Goal: Task Accomplishment & Management: Use online tool/utility

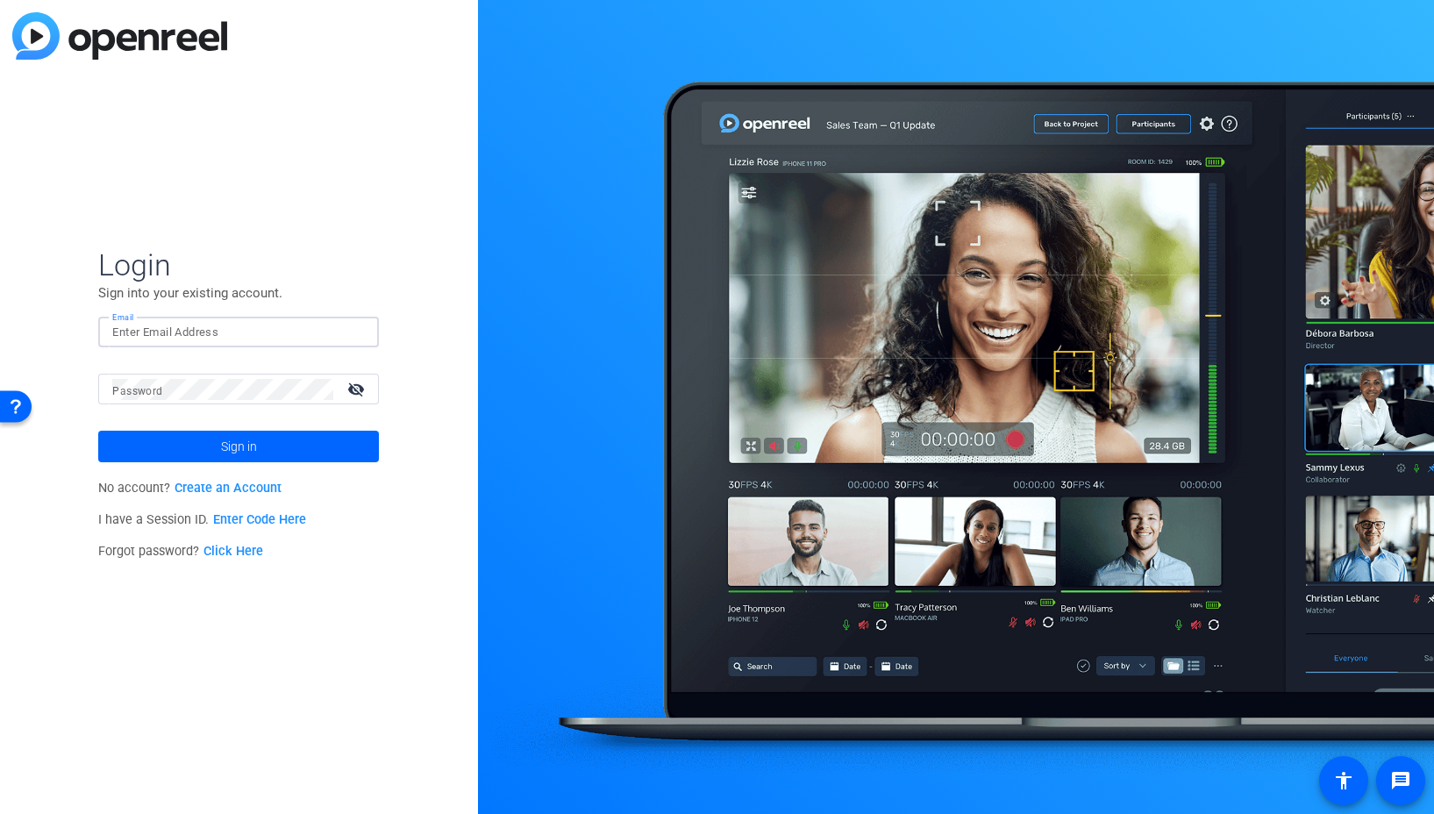
click at [247, 322] on input "Email" at bounding box center [238, 332] width 253 height 21
click at [348, 335] on img at bounding box center [350, 332] width 12 height 21
type input "studiosupport+1@openreel.com"
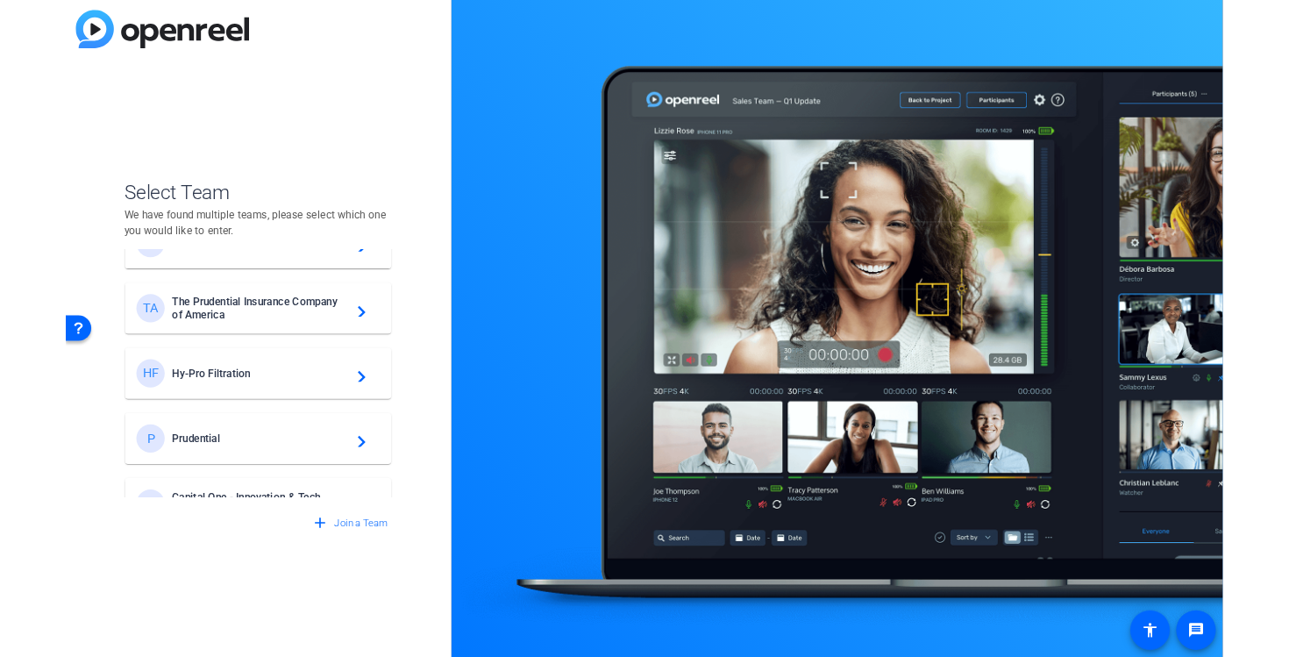
scroll to position [472, 0]
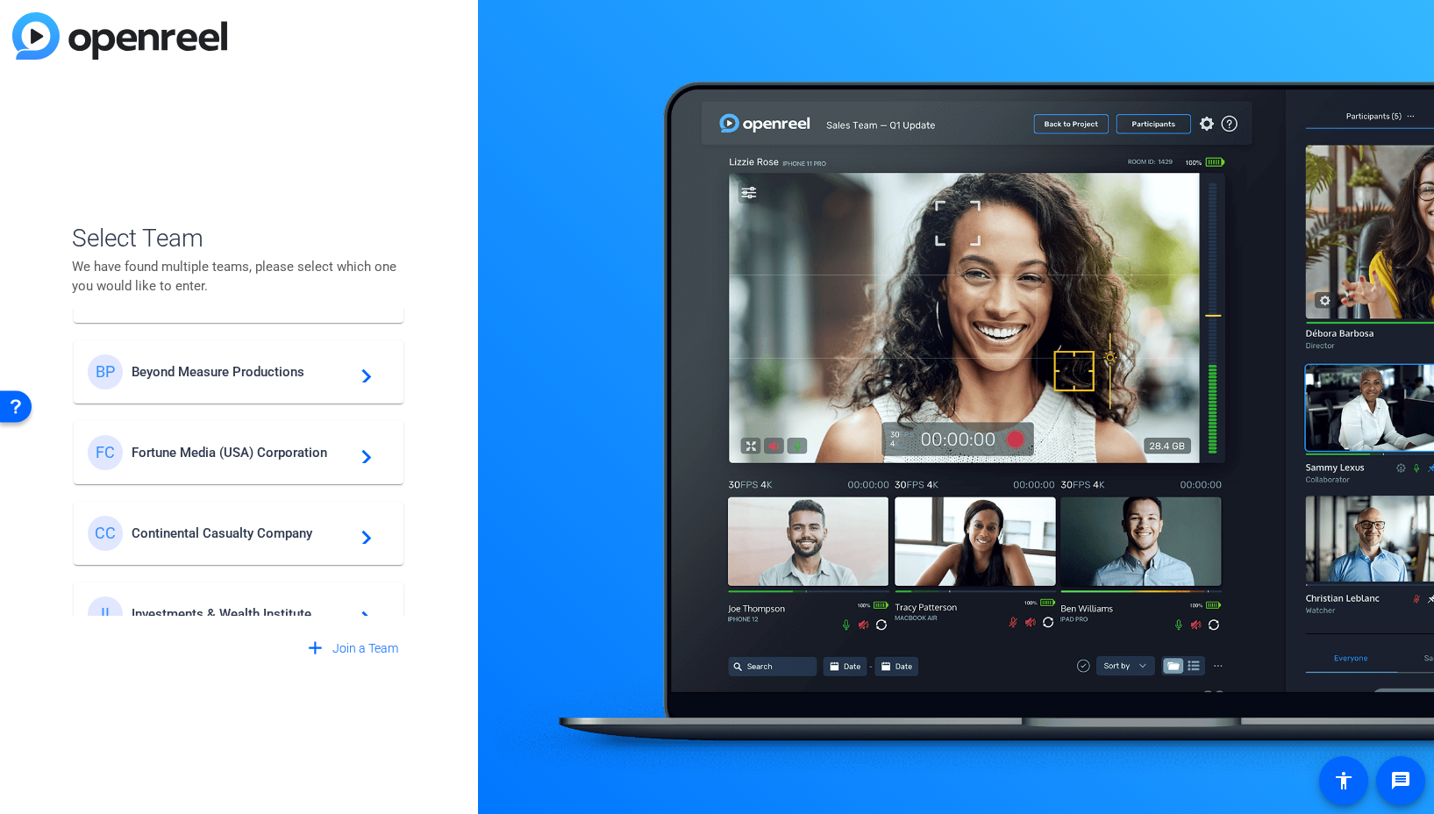
click at [258, 461] on div "FC Fortune Media (USA) Corporation navigate_next" at bounding box center [239, 452] width 302 height 35
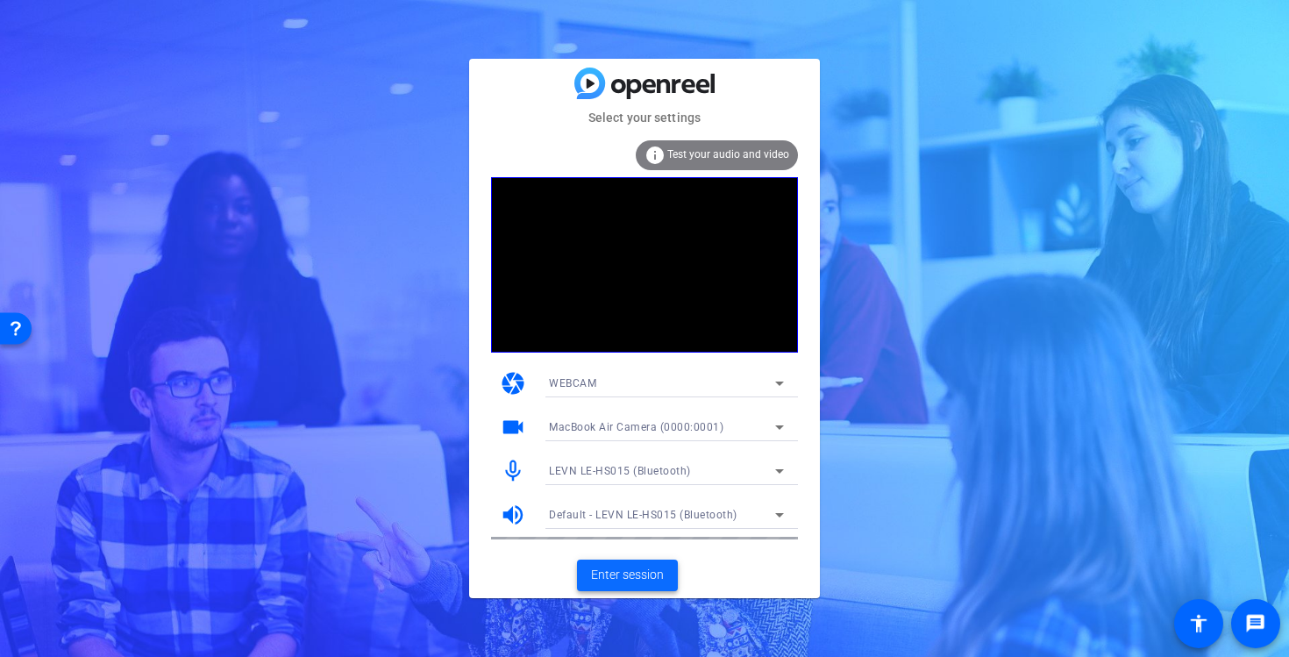
click at [613, 580] on span "Enter session" at bounding box center [627, 575] width 73 height 18
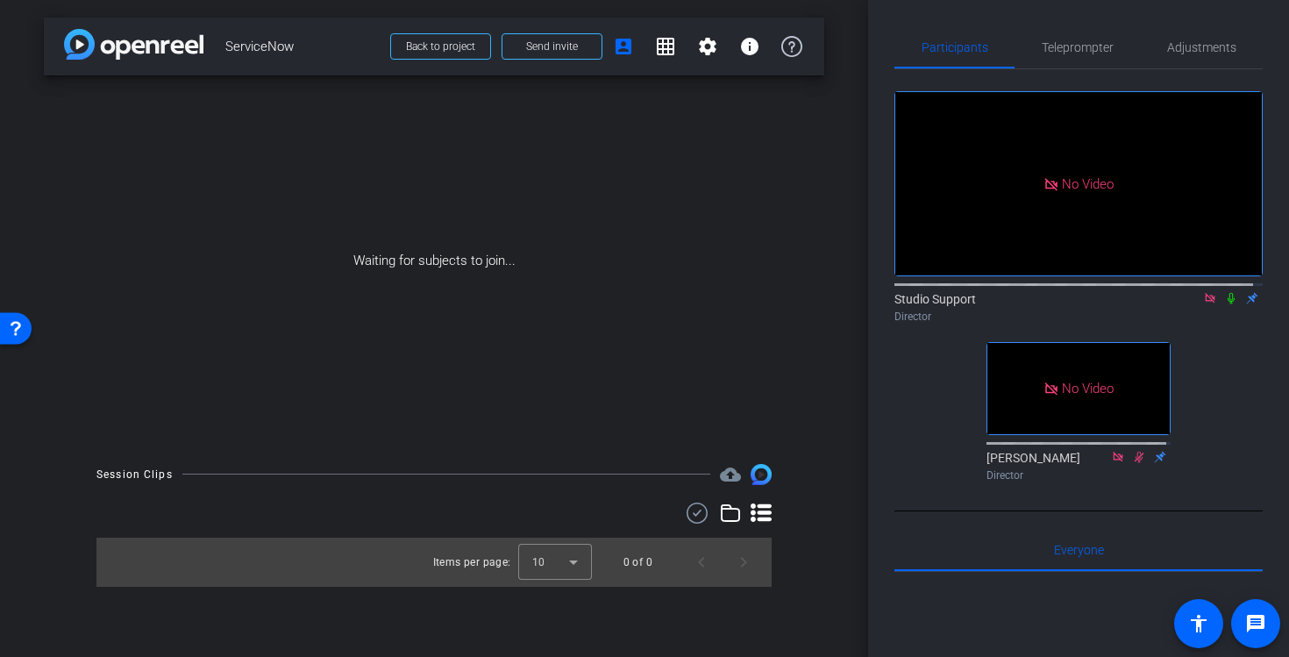
click at [1205, 303] on icon at bounding box center [1210, 298] width 10 height 10
click at [1182, 304] on icon at bounding box center [1189, 298] width 14 height 12
click at [1224, 304] on icon at bounding box center [1231, 298] width 14 height 12
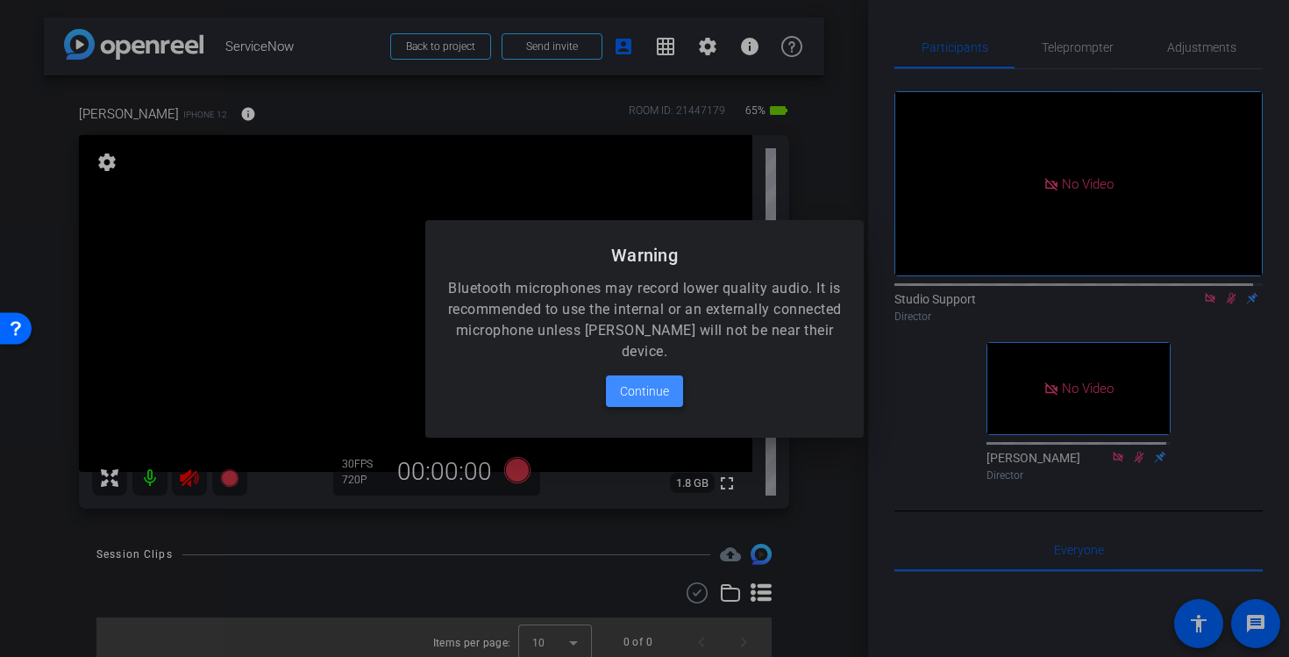
click at [642, 389] on span "Continue" at bounding box center [644, 391] width 49 height 21
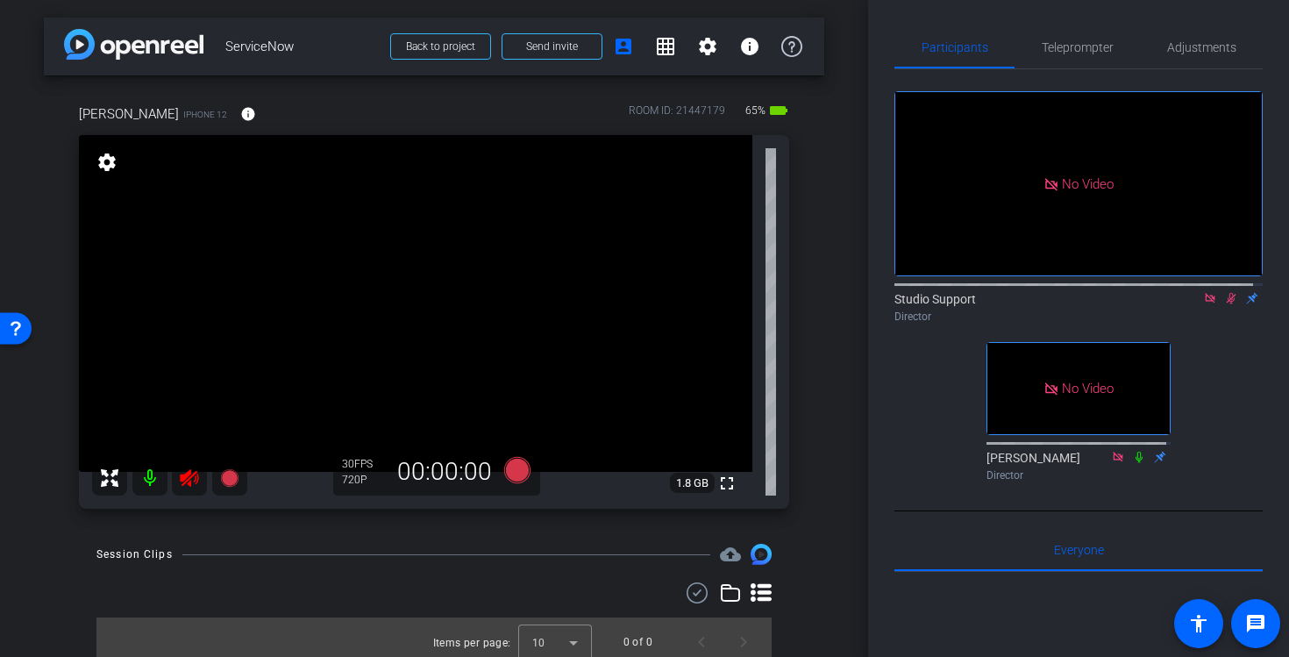
click at [1205, 303] on icon at bounding box center [1210, 298] width 10 height 10
click at [1206, 304] on icon at bounding box center [1211, 298] width 10 height 11
click at [186, 478] on icon at bounding box center [189, 478] width 18 height 18
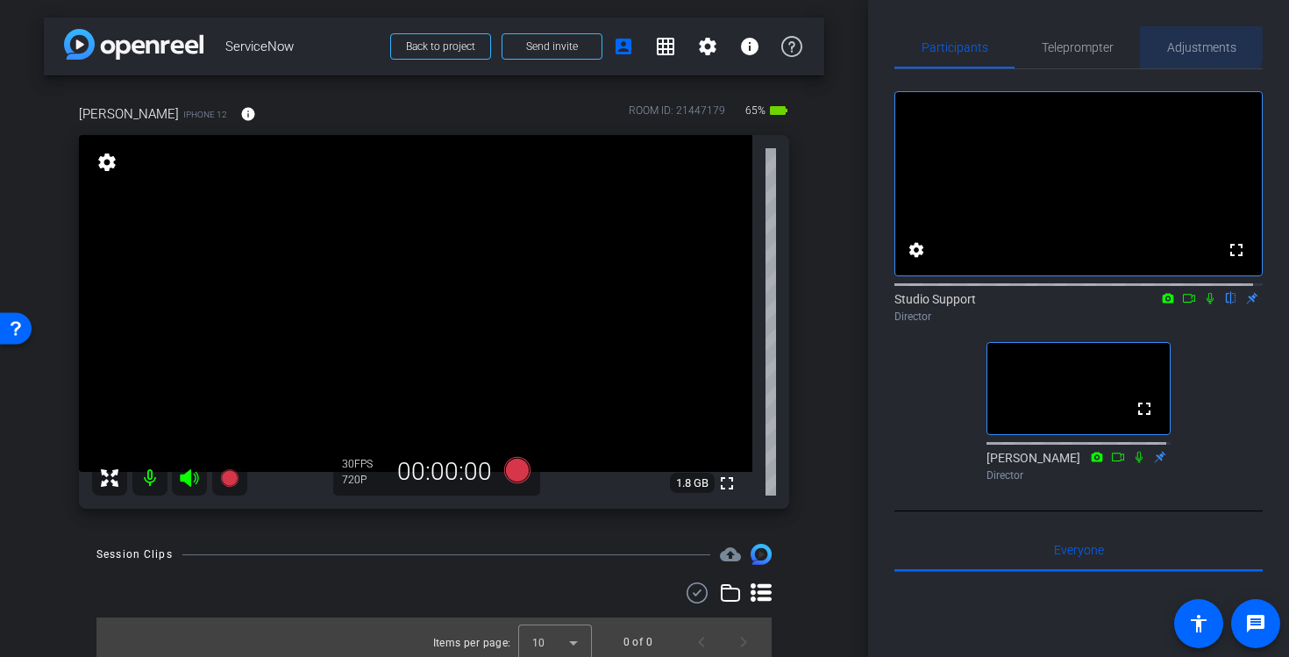
click at [1181, 44] on span "Adjustments" at bounding box center [1201, 47] width 69 height 12
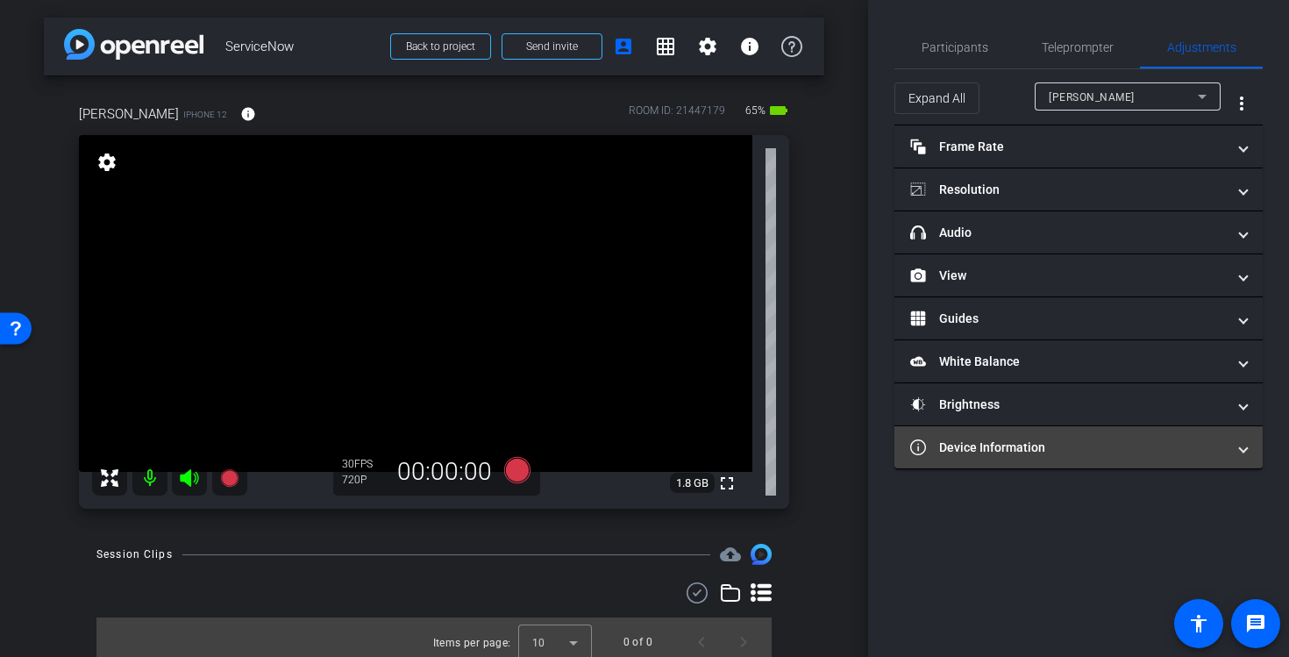
click at [1050, 443] on mat-panel-title "Device Information" at bounding box center [1068, 447] width 316 height 18
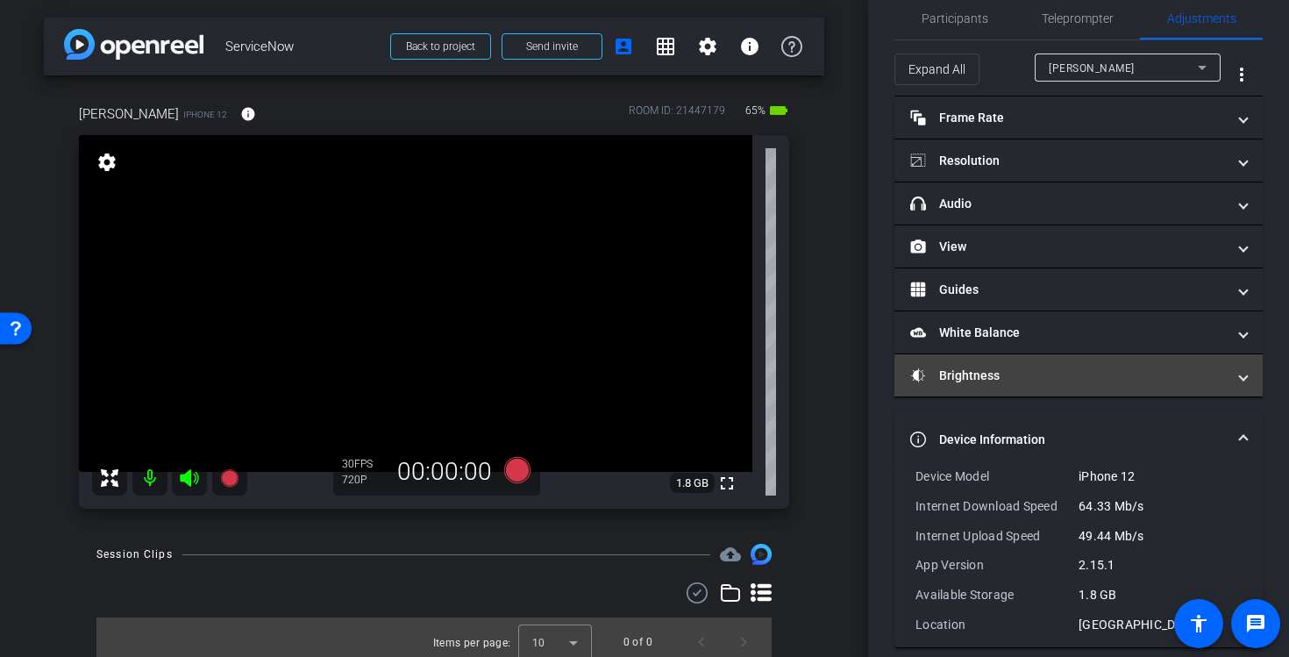
scroll to position [46, 0]
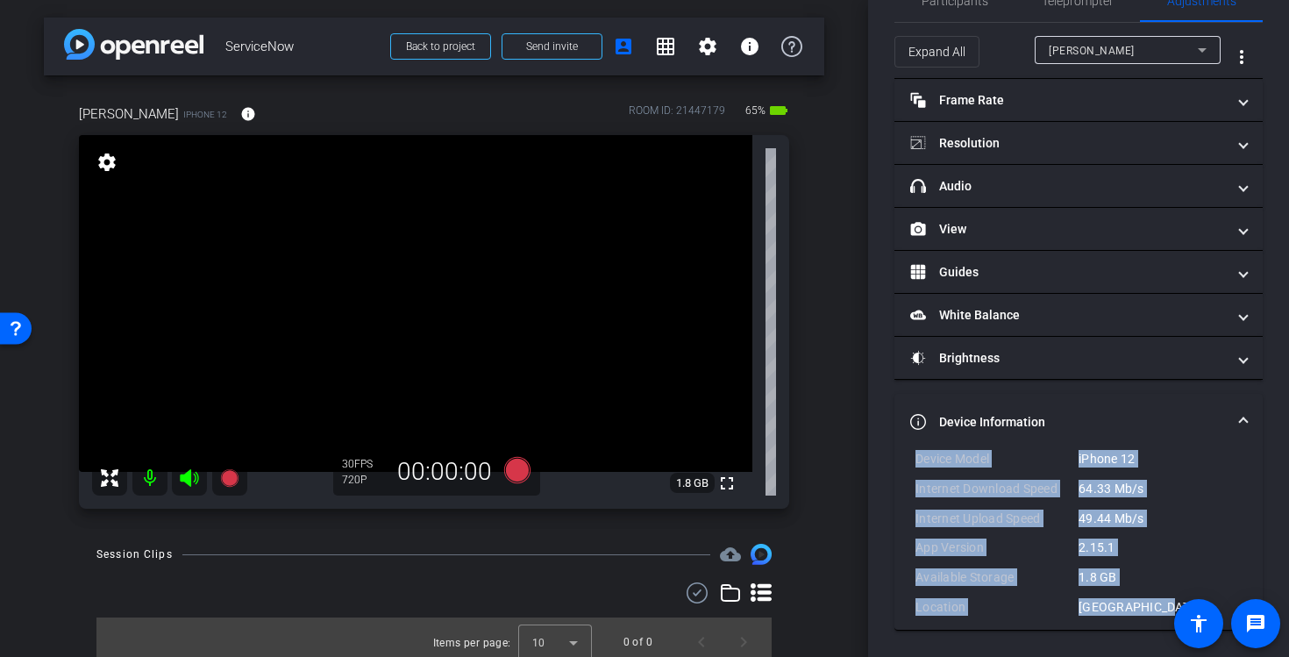
drag, startPoint x: 1154, startPoint y: 607, endPoint x: 908, endPoint y: 459, distance: 286.3
click at [908, 459] on div "Device Model iPhone 12 Internet Download Speed 64.33 Mb/s Internet Upload Speed…" at bounding box center [1078, 540] width 368 height 180
copy div "Device Model iPhone 12 Internet Download Speed 64.33 Mb/s Internet Upload Speed…"
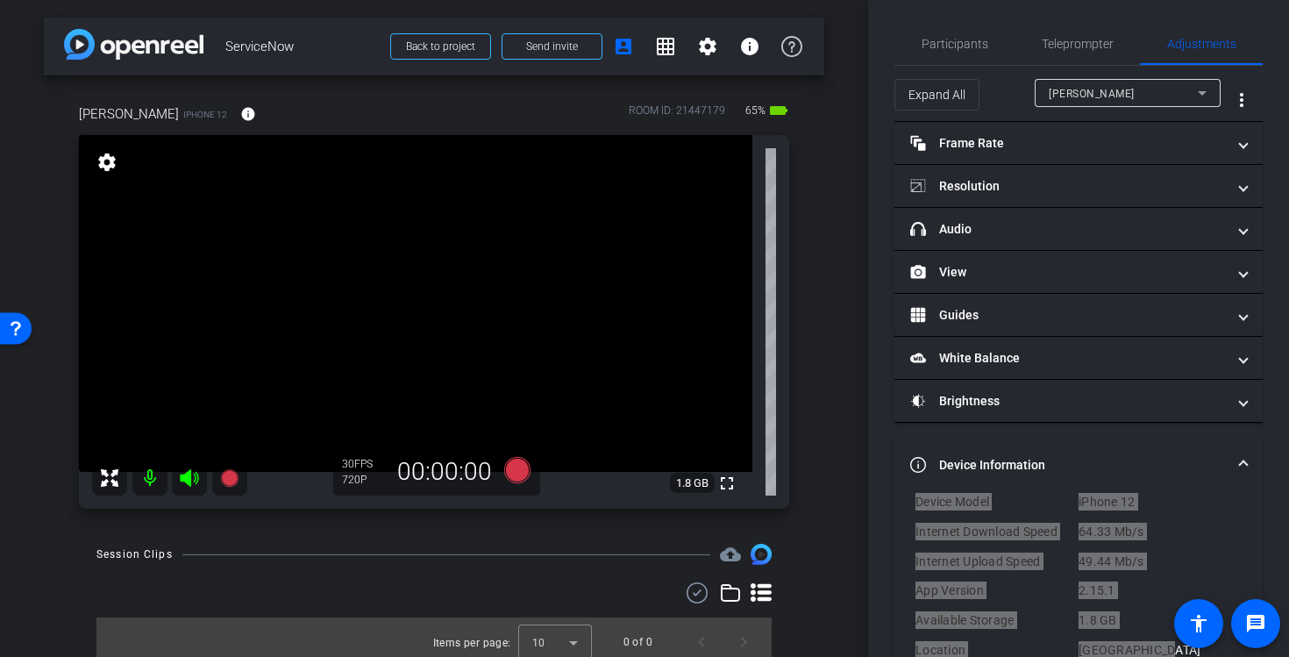
scroll to position [0, 0]
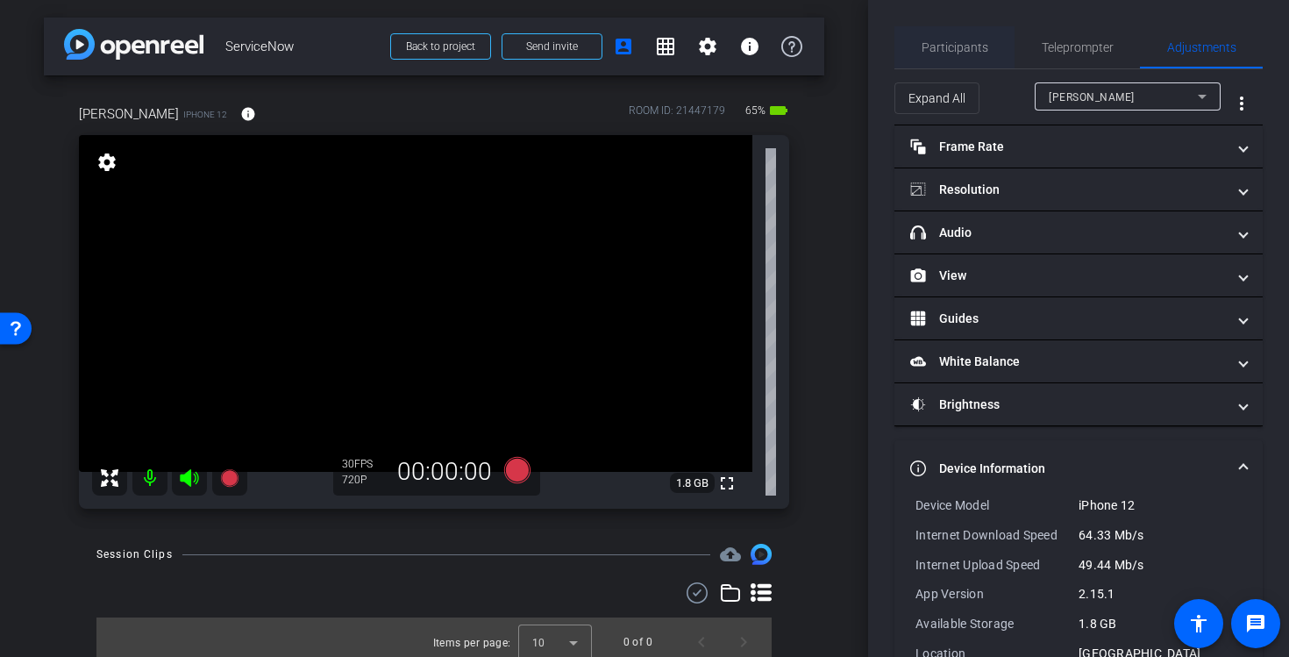
click at [953, 51] on span "Participants" at bounding box center [955, 47] width 67 height 12
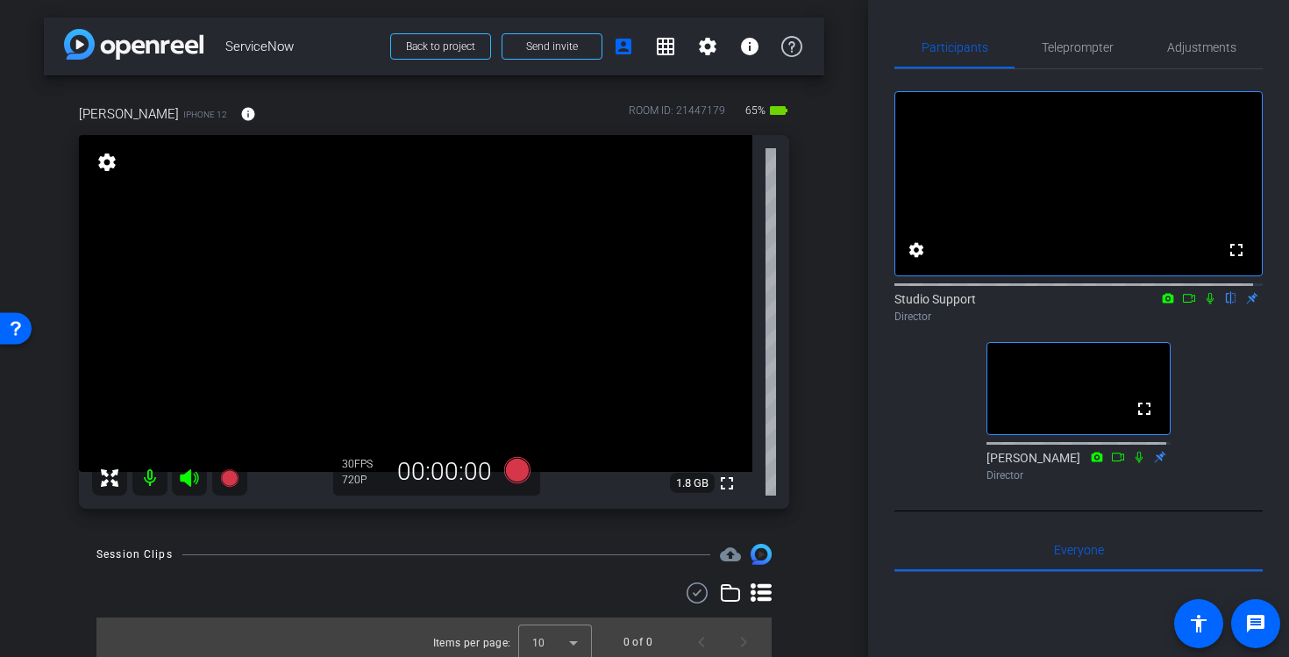
click at [1203, 304] on icon at bounding box center [1210, 298] width 14 height 12
click at [1199, 36] on span "Adjustments" at bounding box center [1201, 47] width 69 height 42
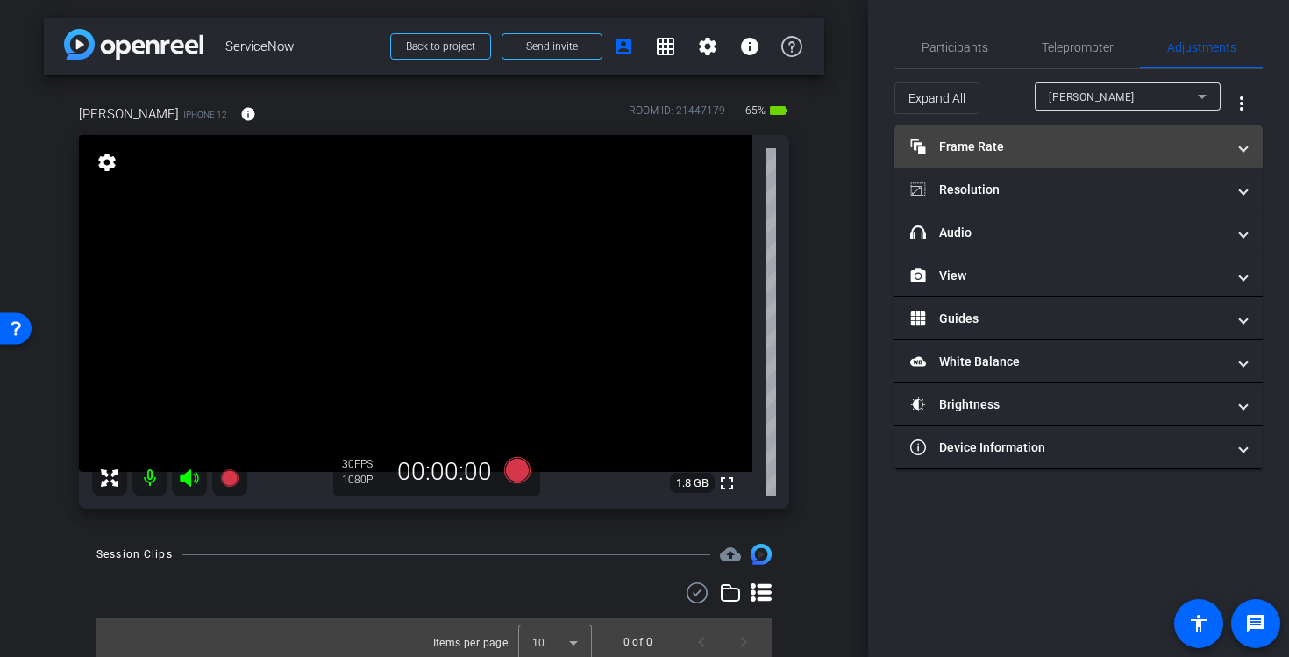
click at [1029, 152] on mat-panel-title "Frame Rate Frame Rate" at bounding box center [1068, 147] width 316 height 18
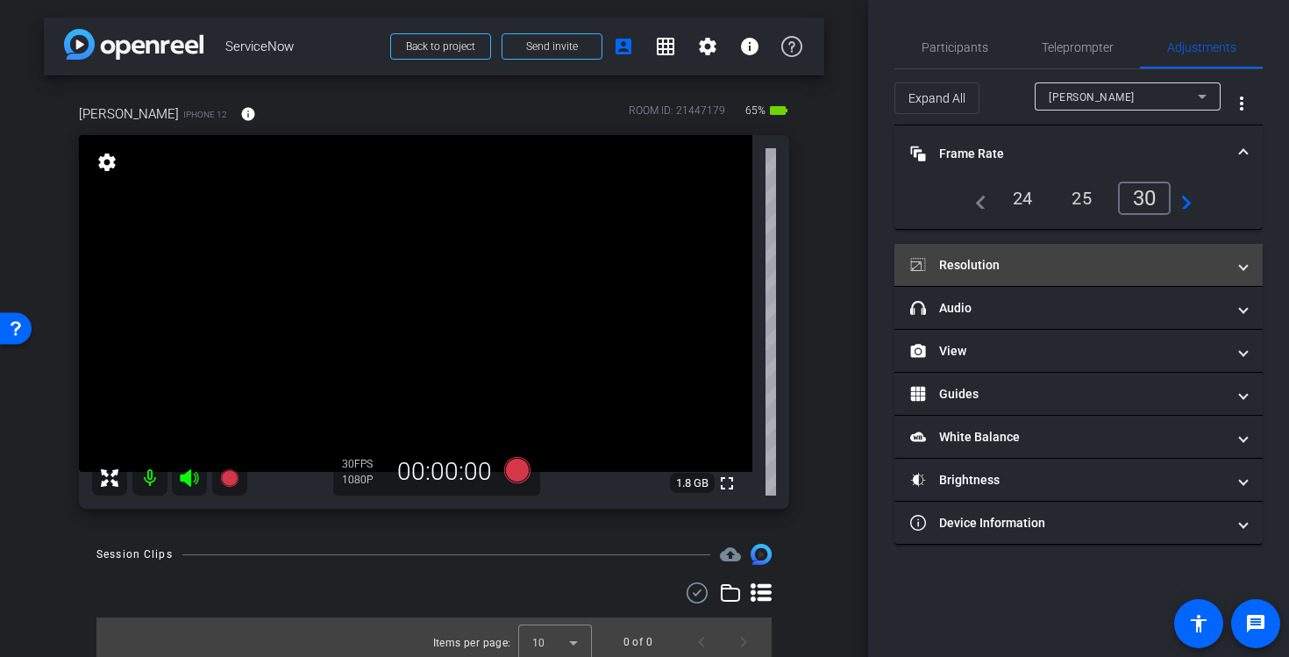
click at [1073, 266] on mat-panel-title "Resolution" at bounding box center [1068, 265] width 316 height 18
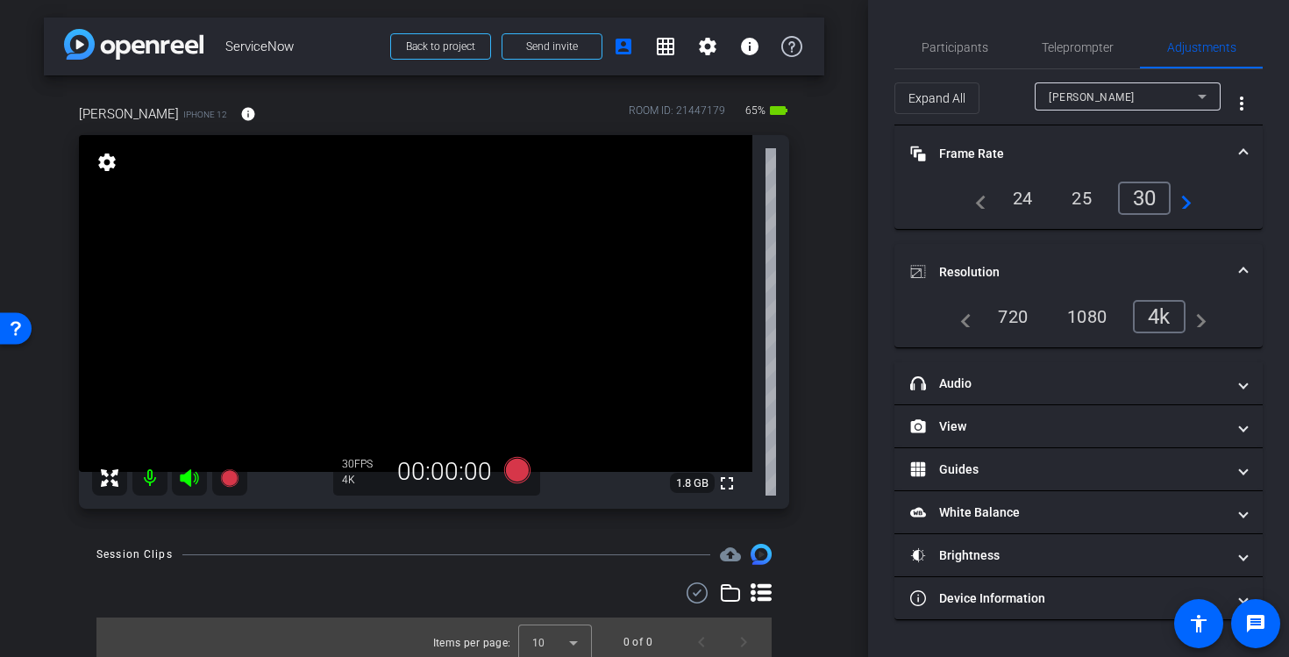
click at [259, 45] on span "ServiceNow" at bounding box center [302, 46] width 154 height 35
copy span "ServiceNow"
click at [688, 113] on div "ROOM ID: 21447179" at bounding box center [677, 115] width 96 height 25
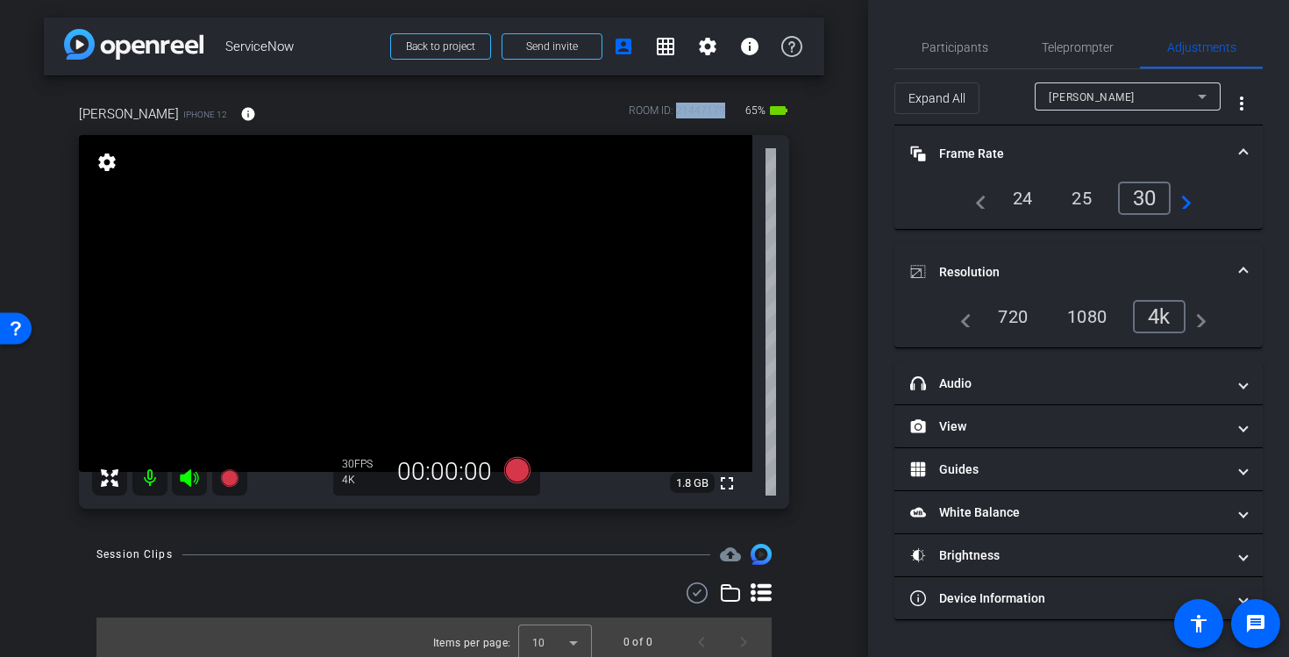
copy div "21447179"
click at [973, 53] on span "Participants" at bounding box center [955, 47] width 67 height 12
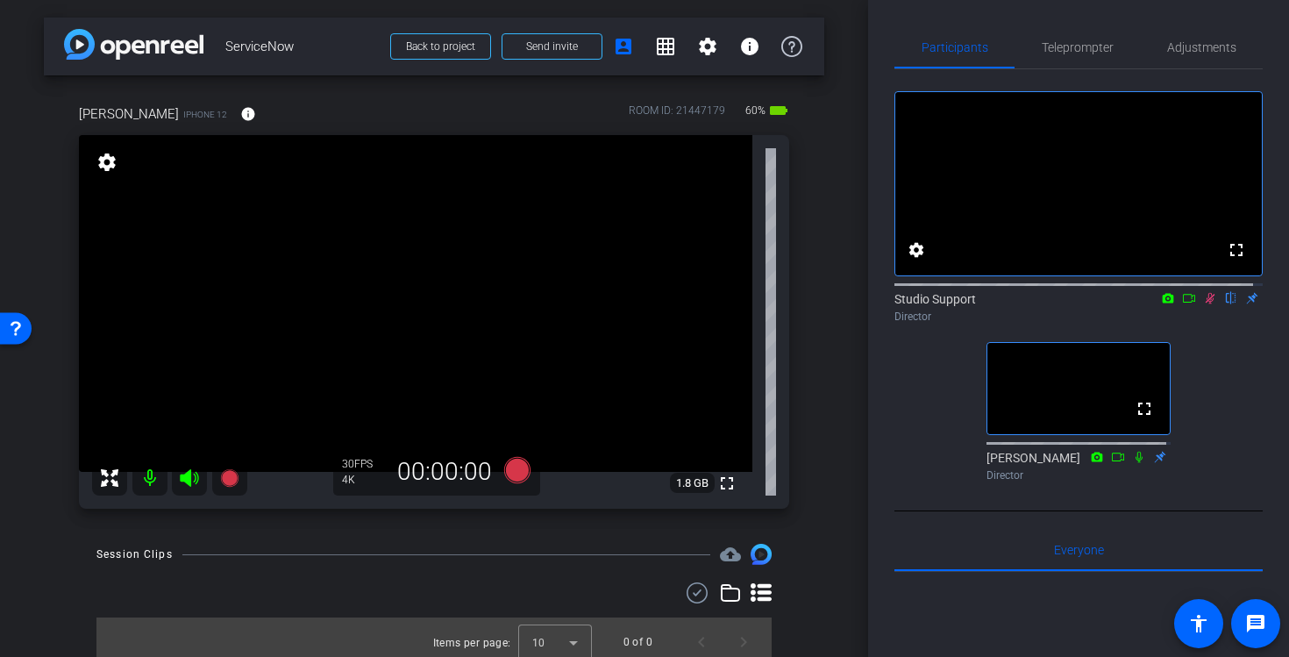
click at [1104, 330] on div "Studio Support flip Director" at bounding box center [1078, 302] width 368 height 53
click at [1216, 48] on span "Adjustments" at bounding box center [1201, 47] width 69 height 12
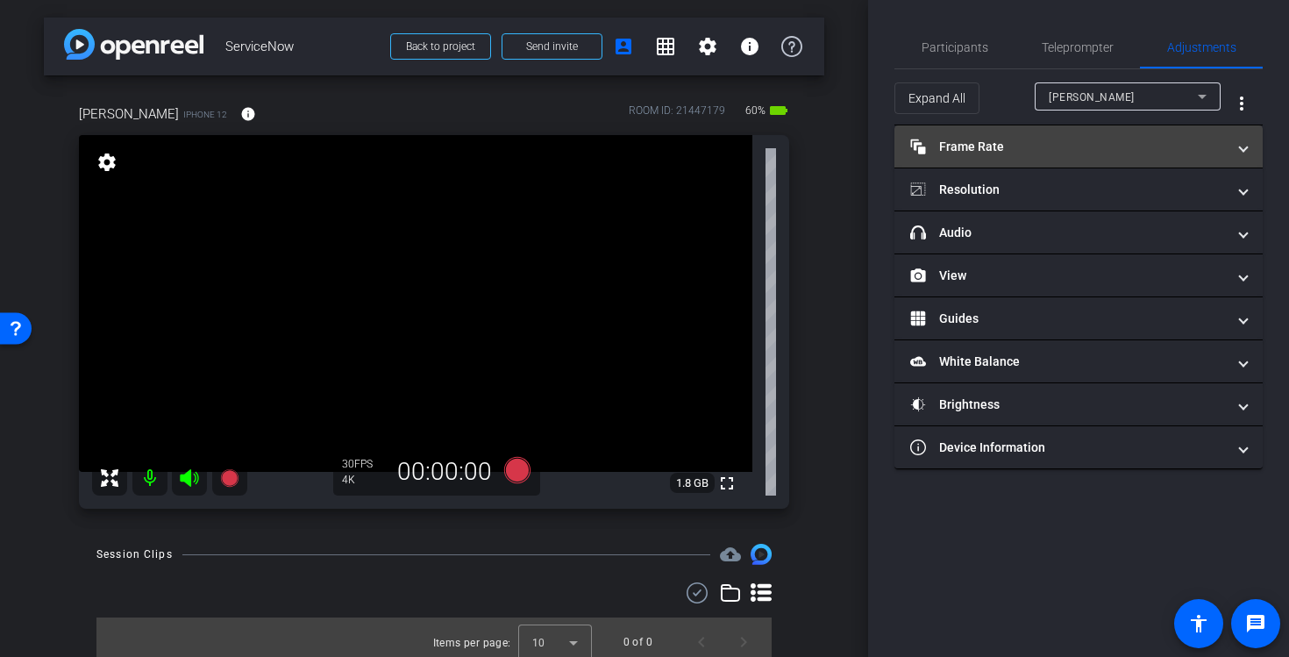
click at [1206, 165] on mat-expansion-panel-header "Frame Rate Frame Rate" at bounding box center [1078, 146] width 368 height 42
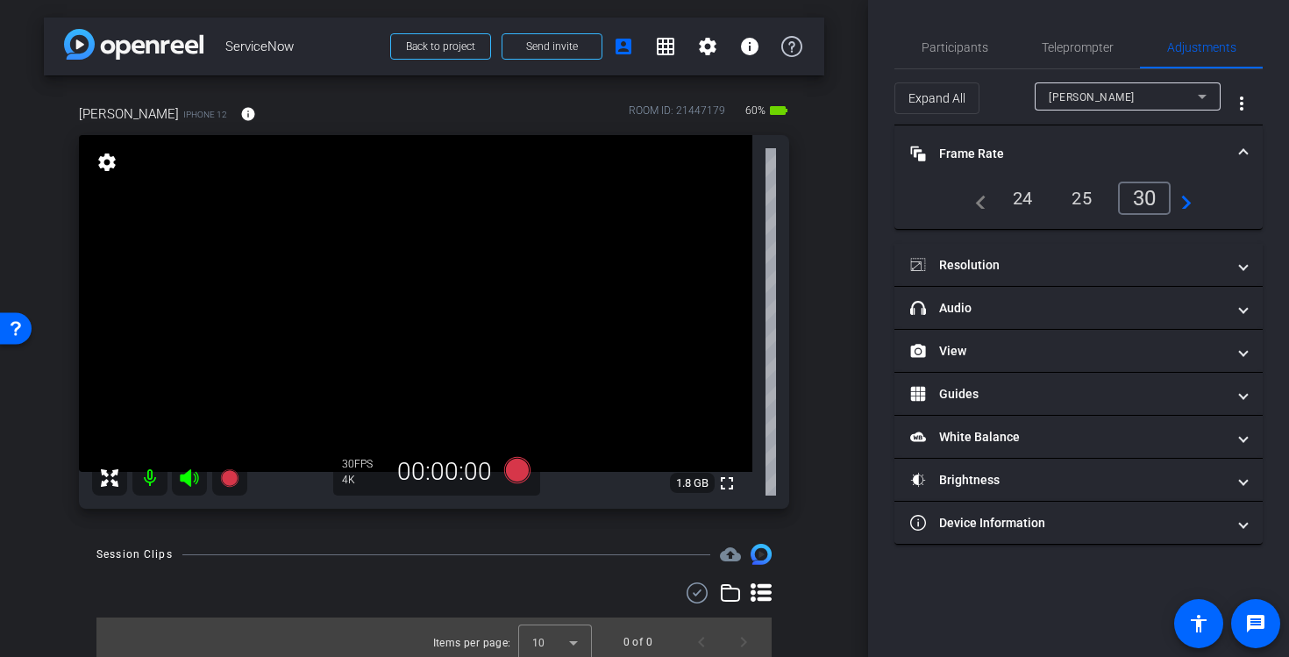
click at [1208, 155] on mat-panel-title "Frame Rate Frame Rate" at bounding box center [1068, 154] width 316 height 18
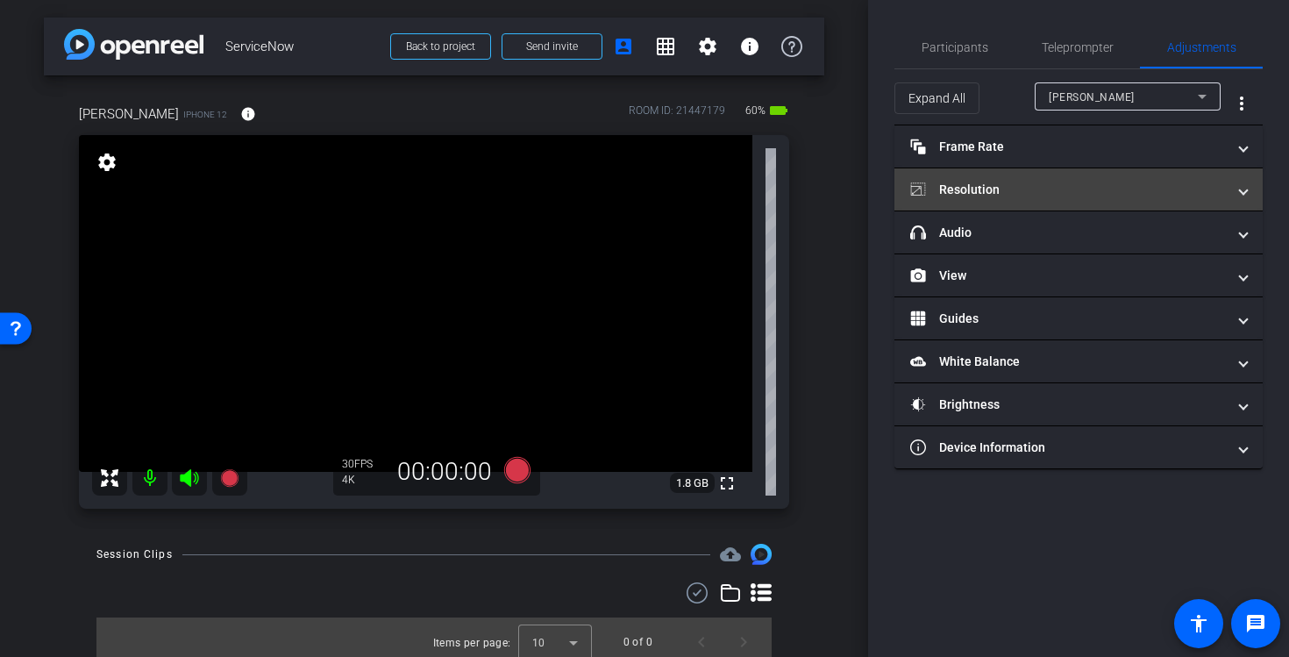
click at [1226, 196] on span "Resolution" at bounding box center [1075, 190] width 330 height 18
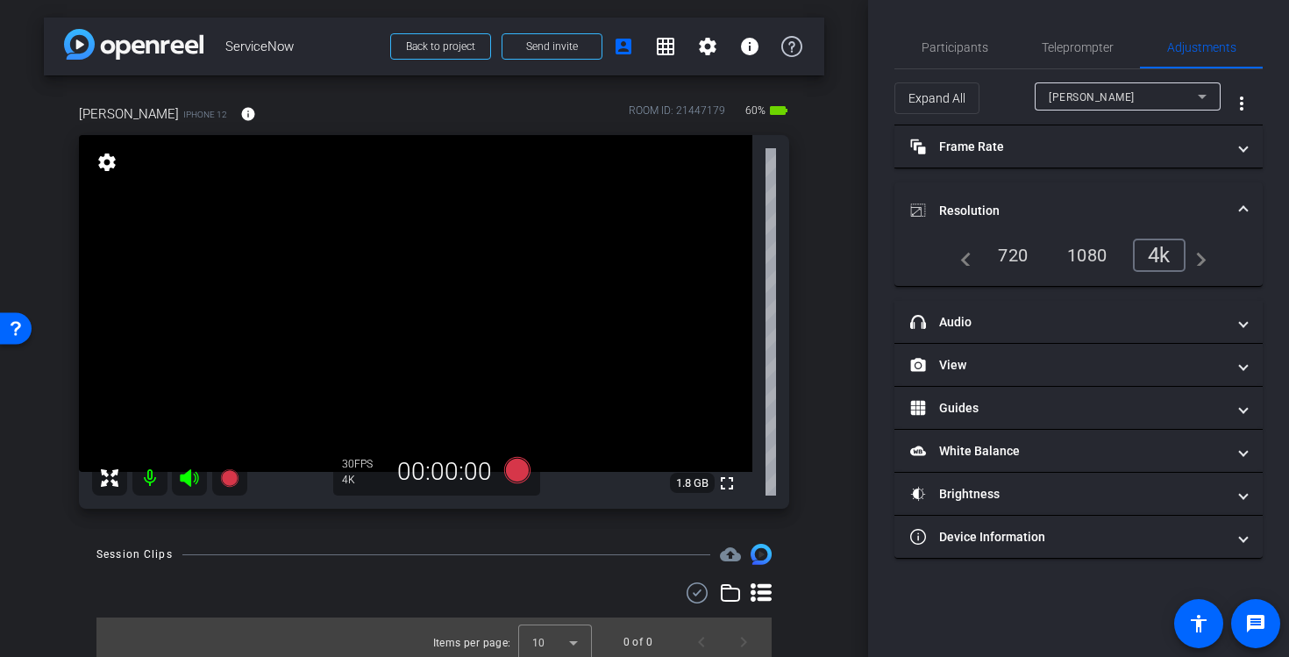
click at [1226, 196] on mat-expansion-panel-header "Resolution" at bounding box center [1078, 210] width 368 height 56
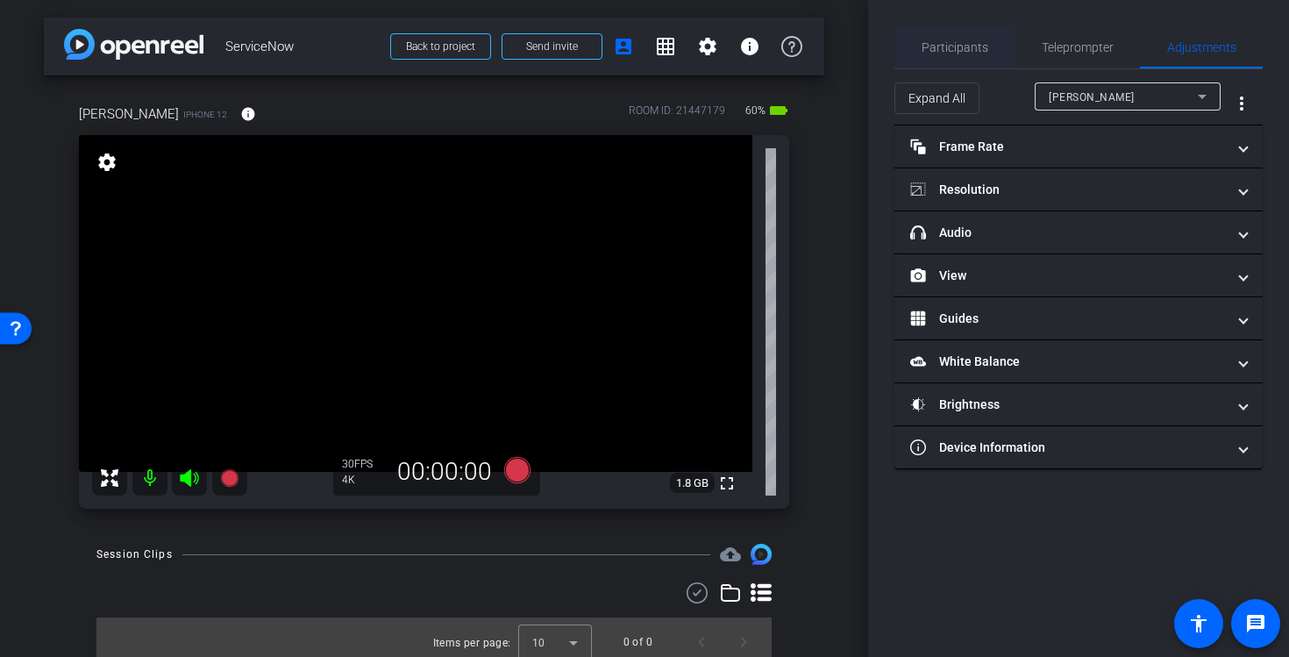
click at [968, 46] on span "Participants" at bounding box center [955, 47] width 67 height 12
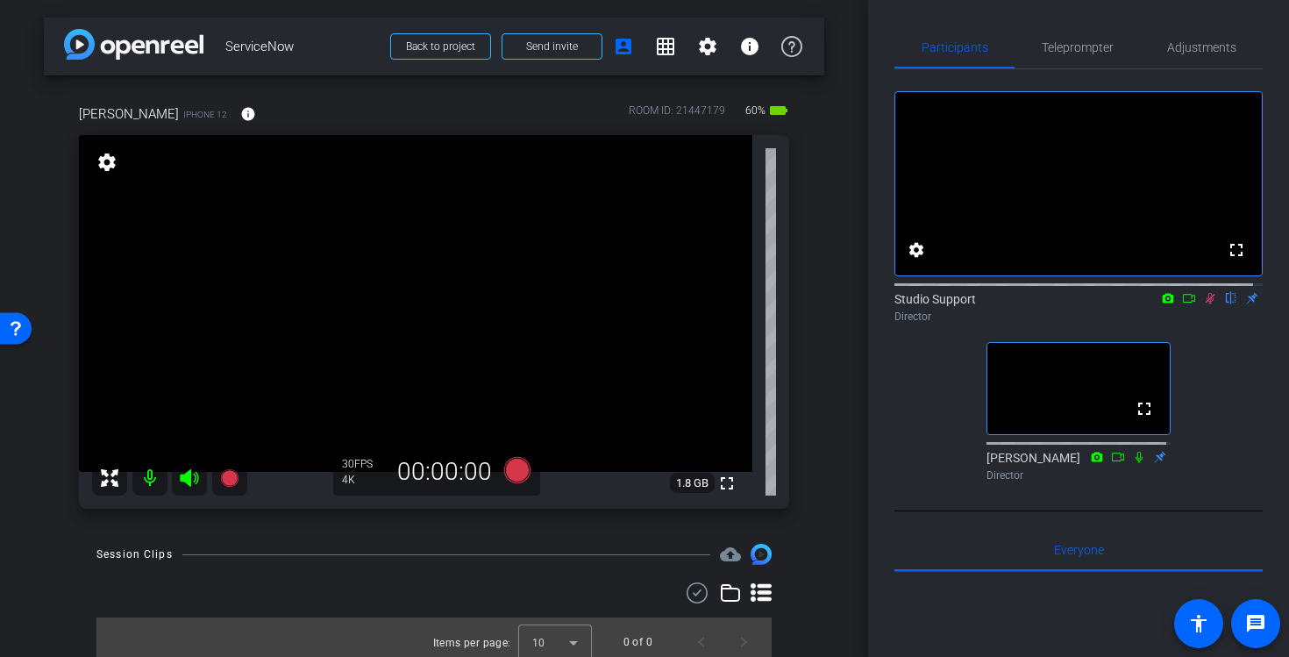
click at [1206, 304] on icon at bounding box center [1211, 298] width 10 height 11
click at [1177, 52] on span "Adjustments" at bounding box center [1201, 47] width 69 height 12
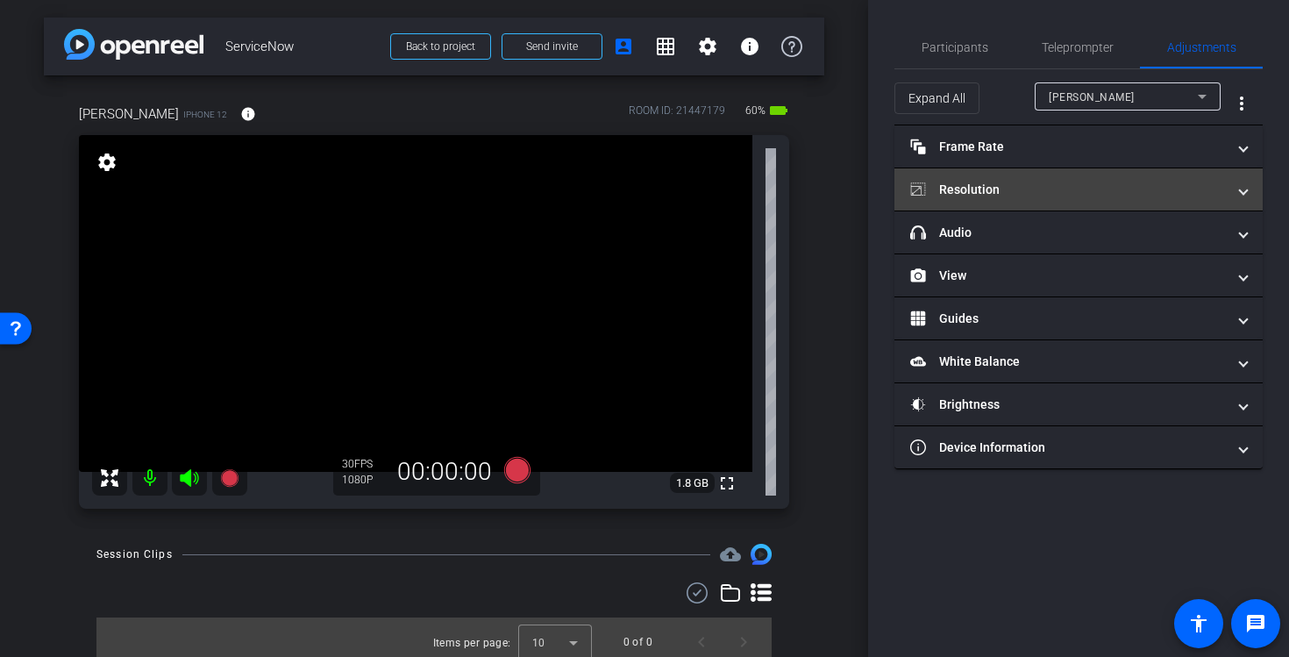
click at [1139, 183] on mat-panel-title "Resolution" at bounding box center [1068, 190] width 316 height 18
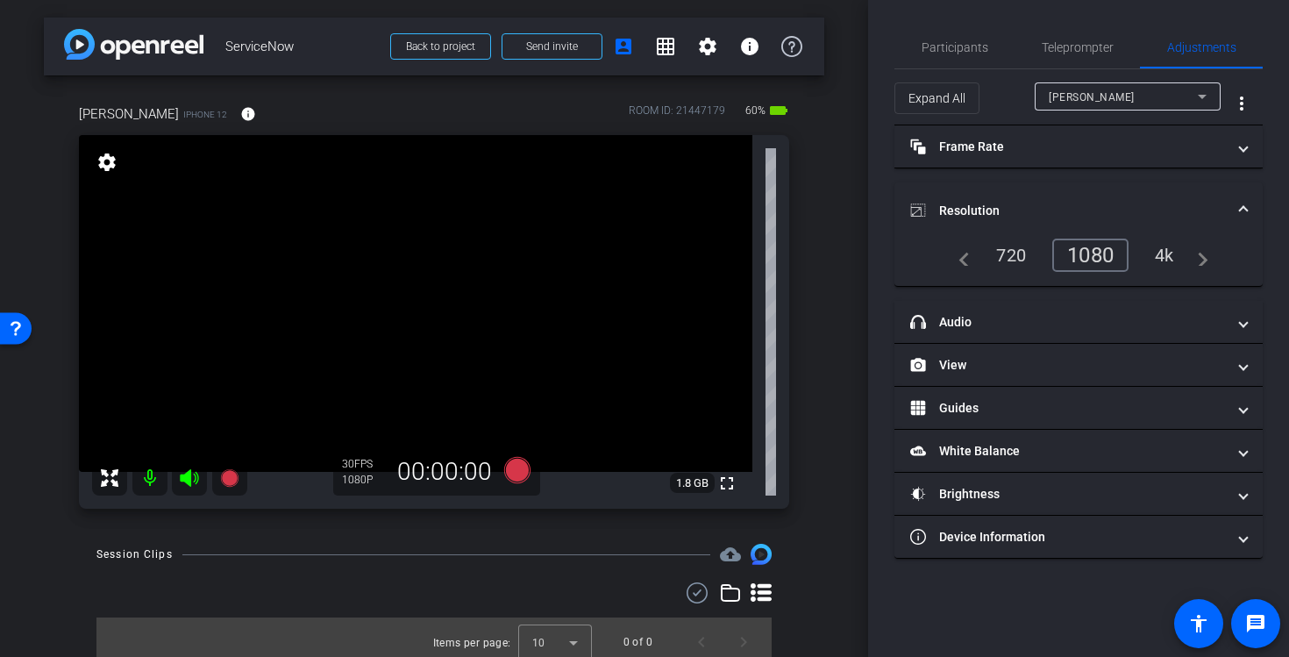
click at [1235, 197] on mat-expansion-panel-header "Resolution" at bounding box center [1078, 210] width 368 height 56
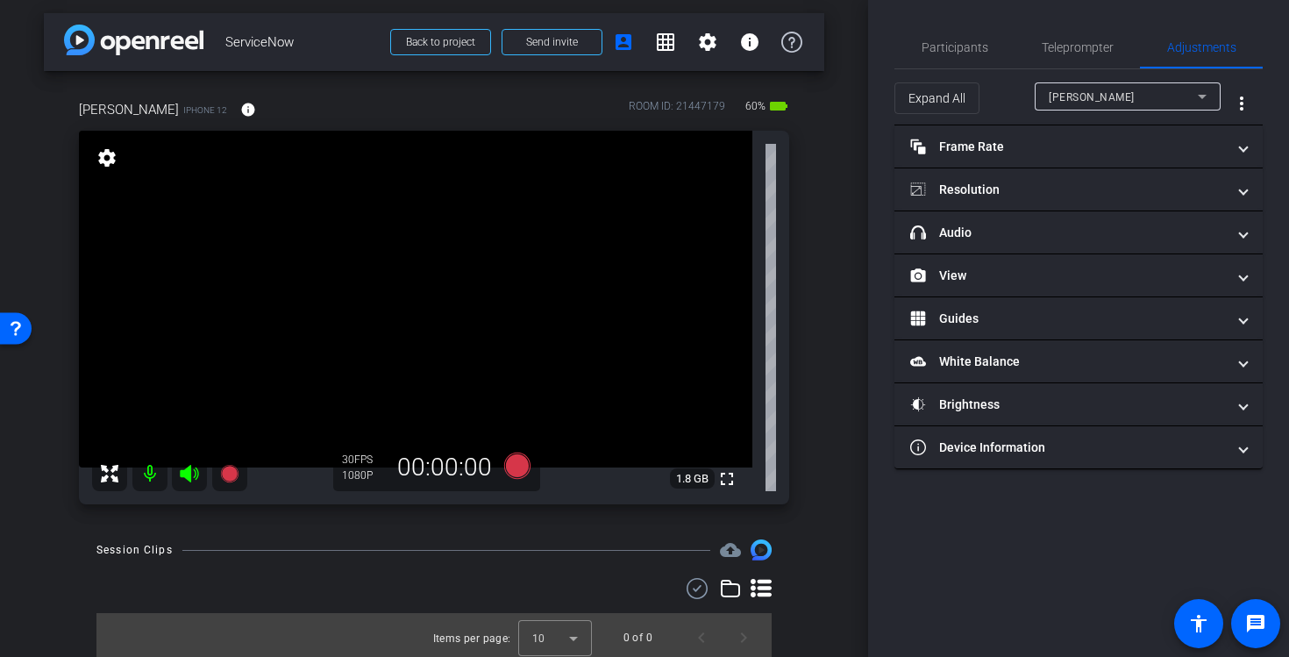
scroll to position [10, 0]
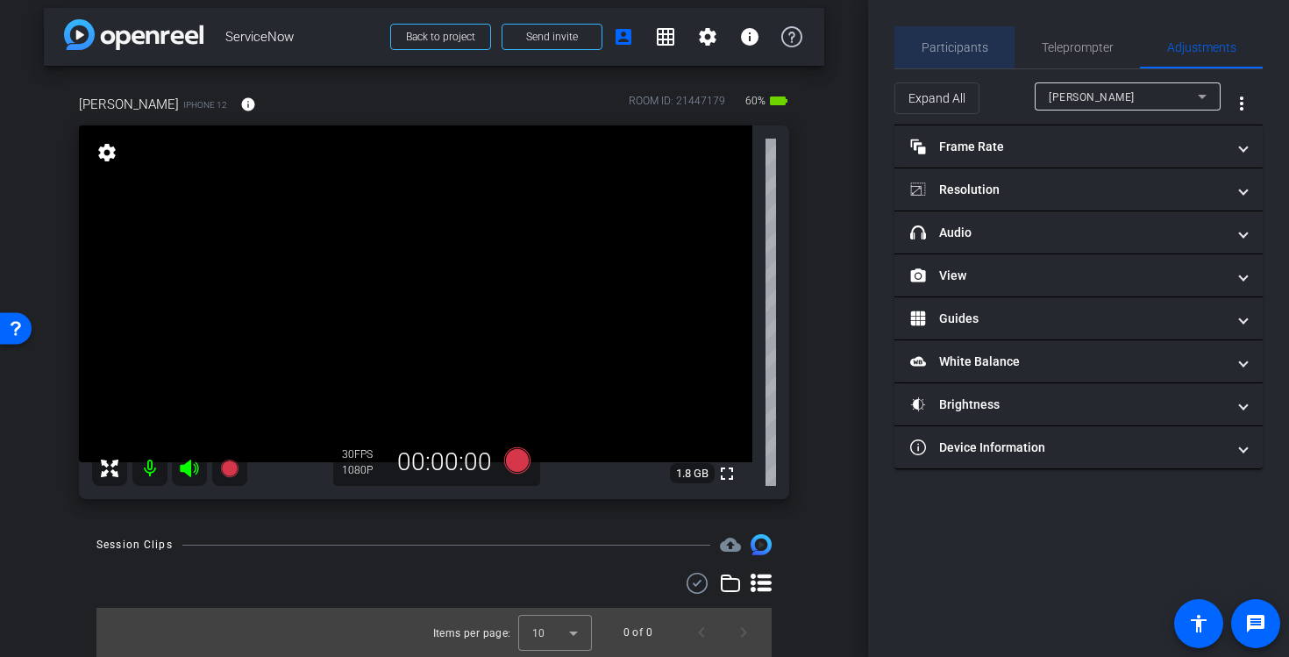
click at [970, 50] on span "Participants" at bounding box center [955, 47] width 67 height 12
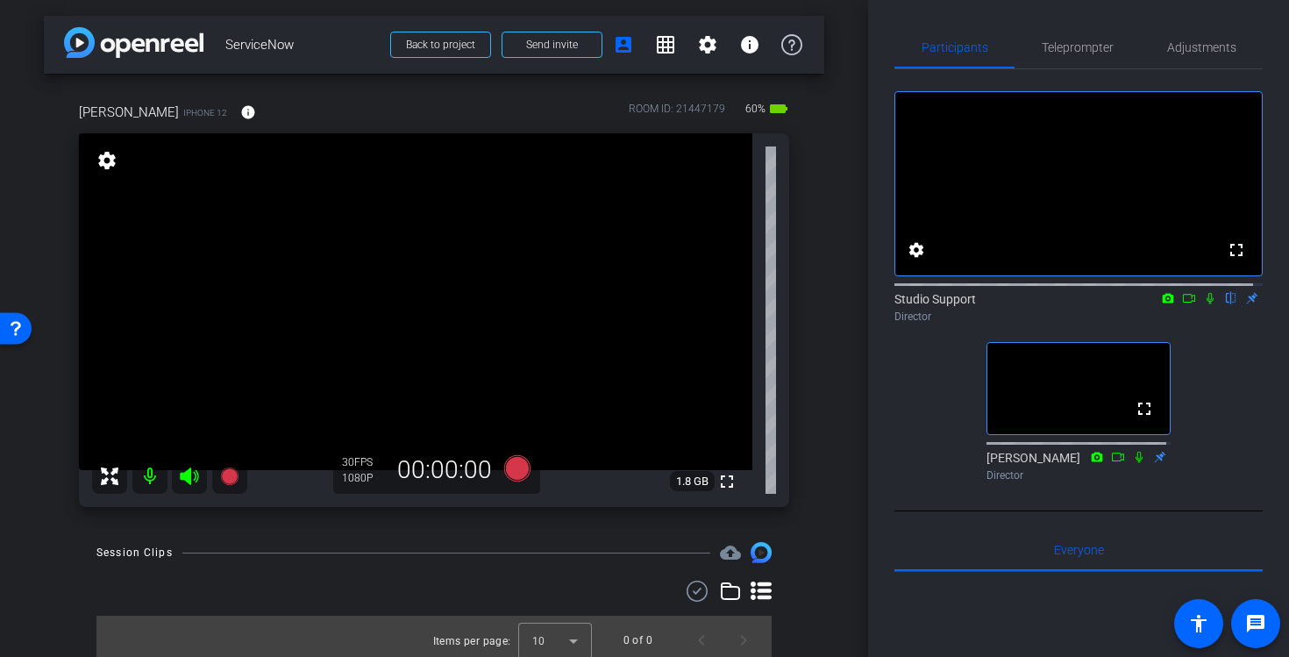
scroll to position [0, 0]
click at [520, 473] on icon at bounding box center [517, 470] width 26 height 26
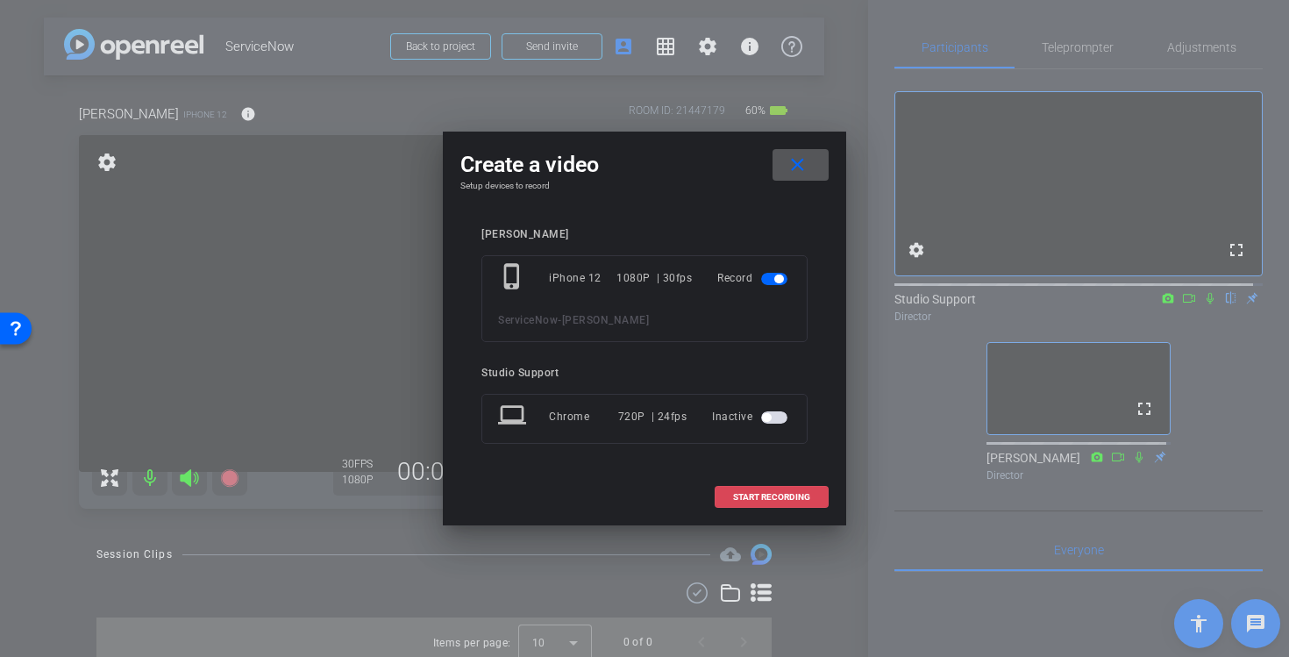
click at [791, 496] on span "START RECORDING" at bounding box center [771, 497] width 77 height 9
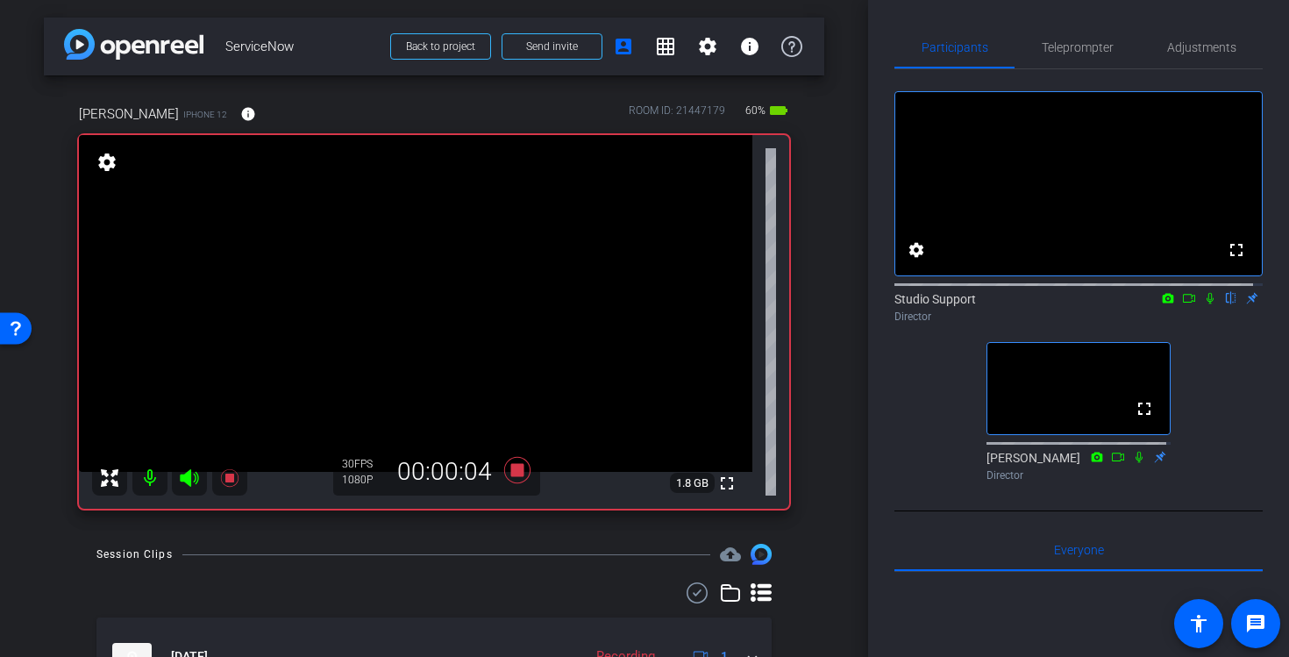
click at [1203, 304] on icon at bounding box center [1210, 298] width 14 height 12
click at [1183, 304] on icon at bounding box center [1189, 298] width 14 height 12
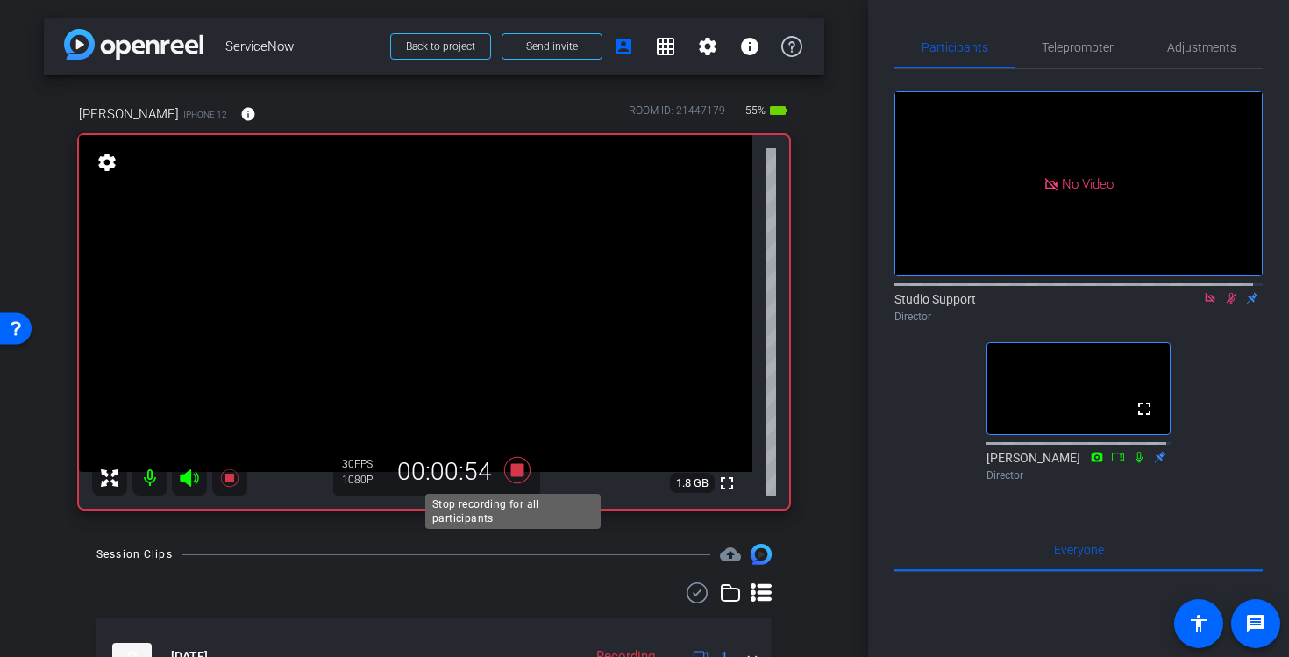
click at [513, 472] on icon at bounding box center [517, 470] width 26 height 26
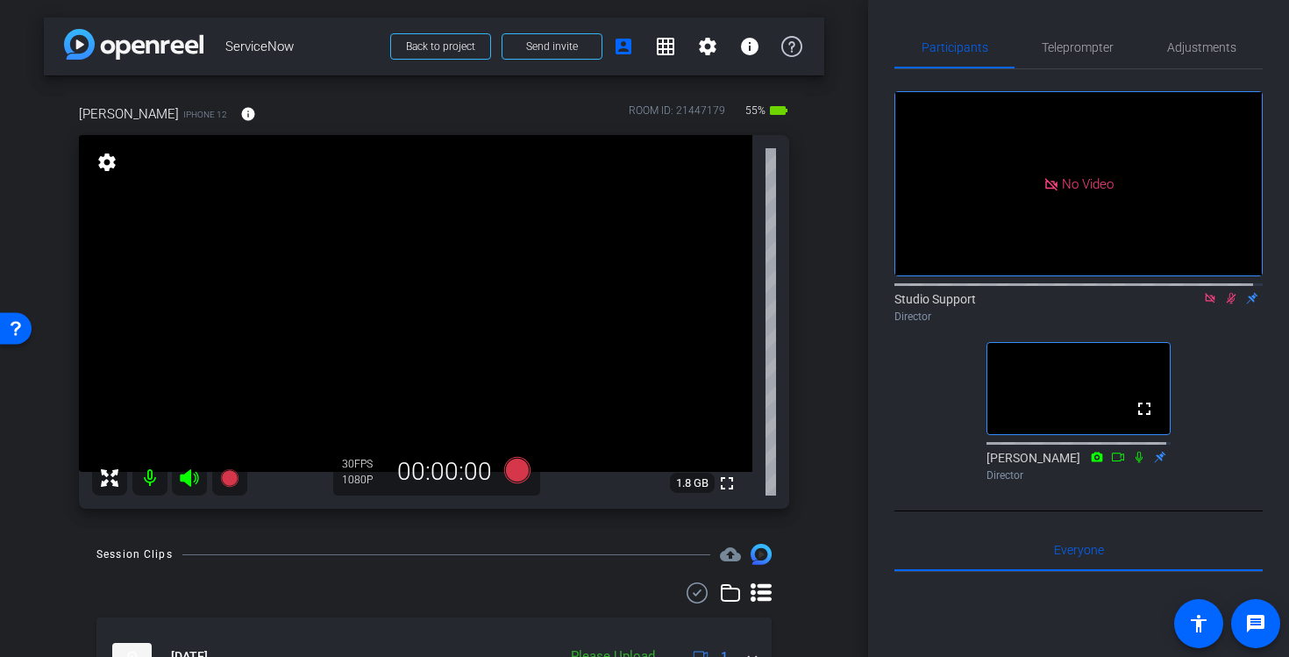
click at [1224, 304] on icon at bounding box center [1231, 298] width 14 height 12
click at [1205, 303] on icon at bounding box center [1210, 298] width 10 height 10
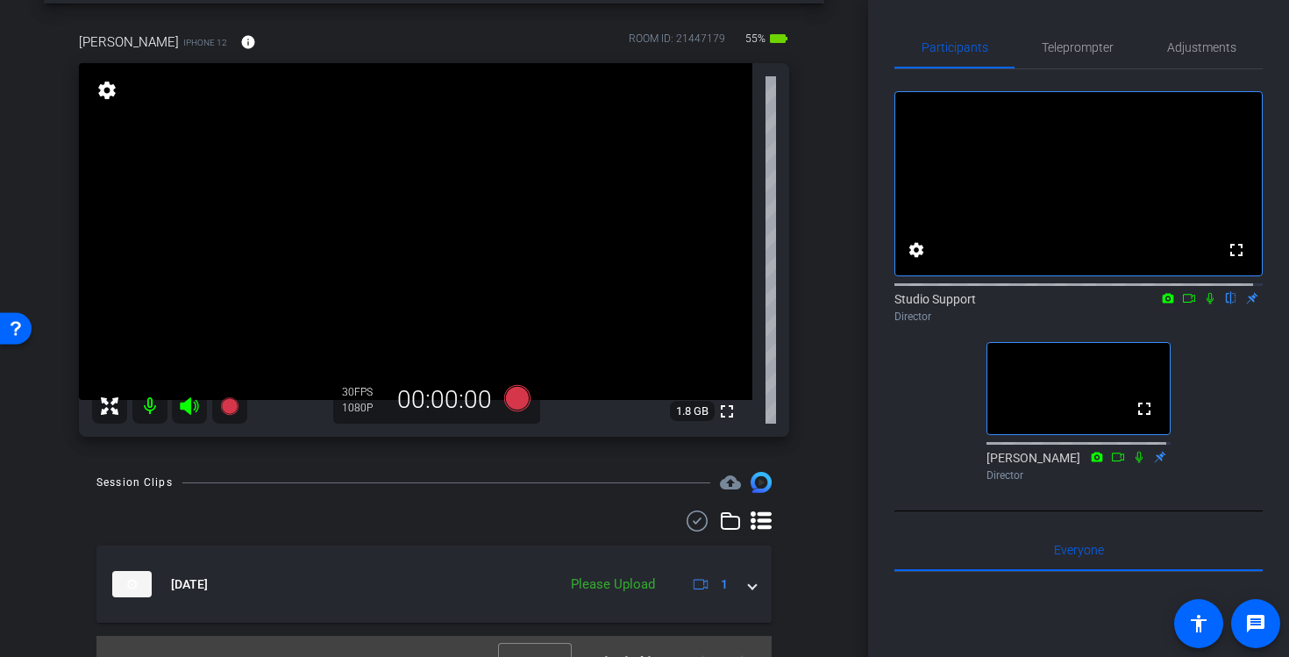
scroll to position [100, 0]
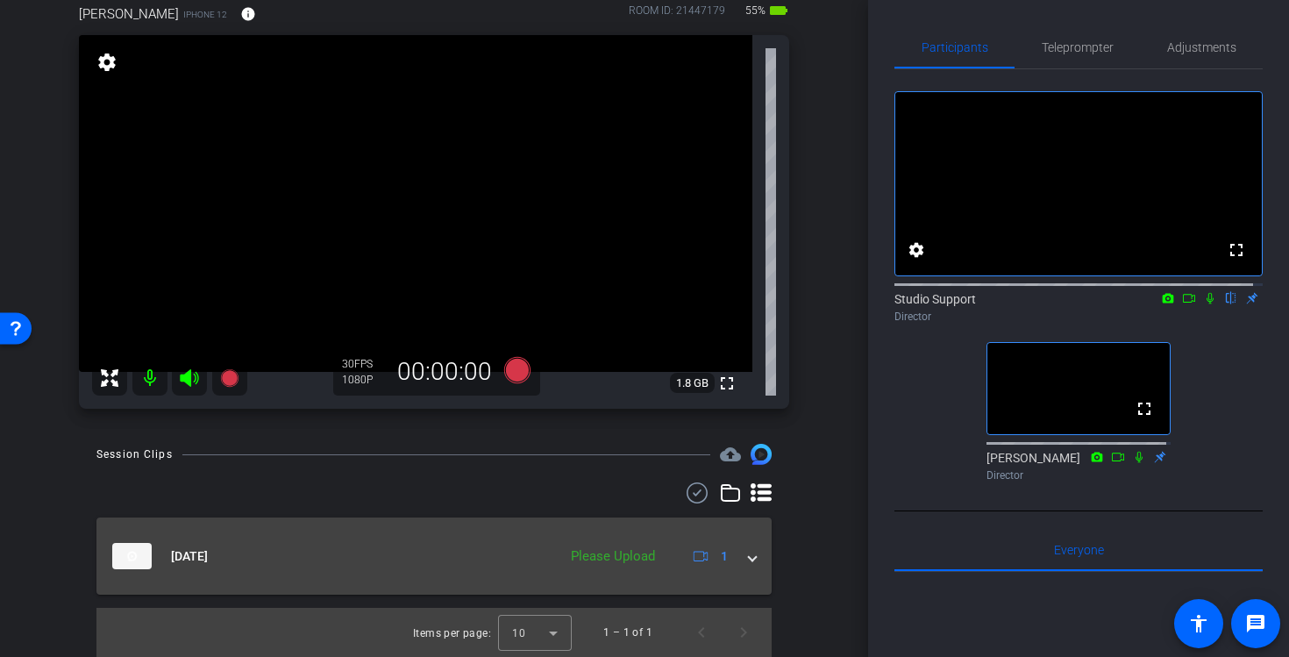
click at [736, 558] on div "Oct 9, 2025 Please Upload 1" at bounding box center [430, 556] width 637 height 26
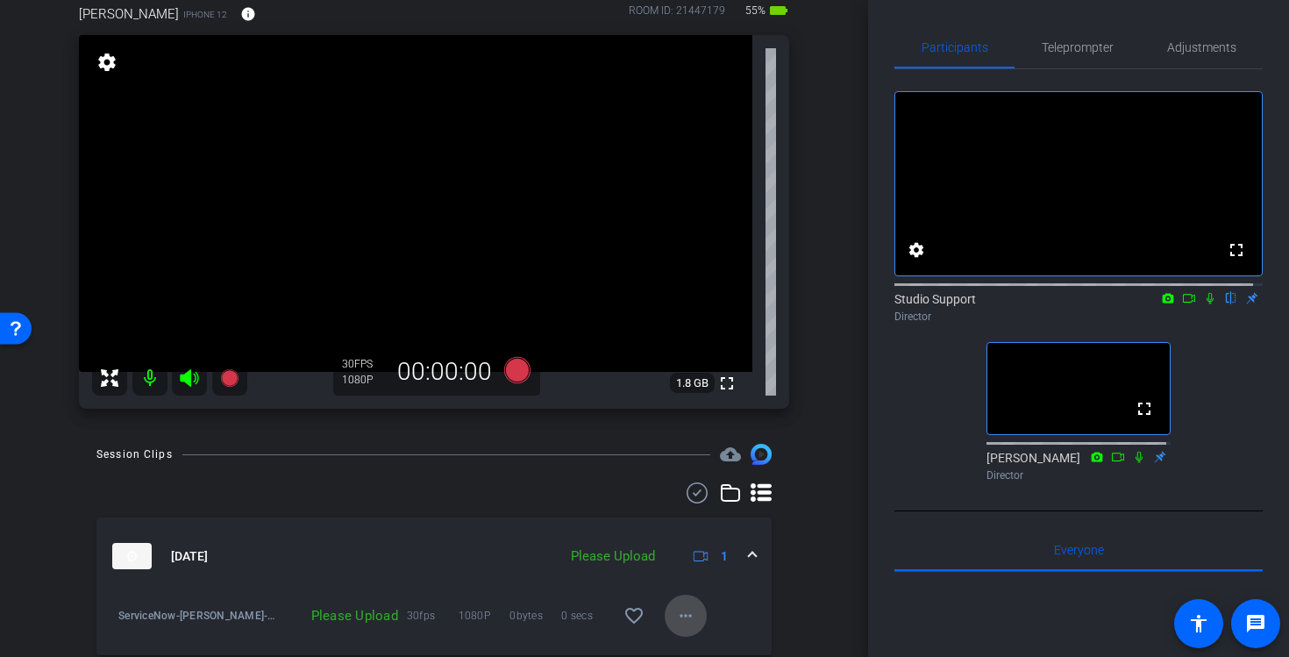
click at [675, 609] on mat-icon "more_horiz" at bounding box center [685, 615] width 21 height 21
click at [704, 531] on span "Upload" at bounding box center [705, 535] width 70 height 21
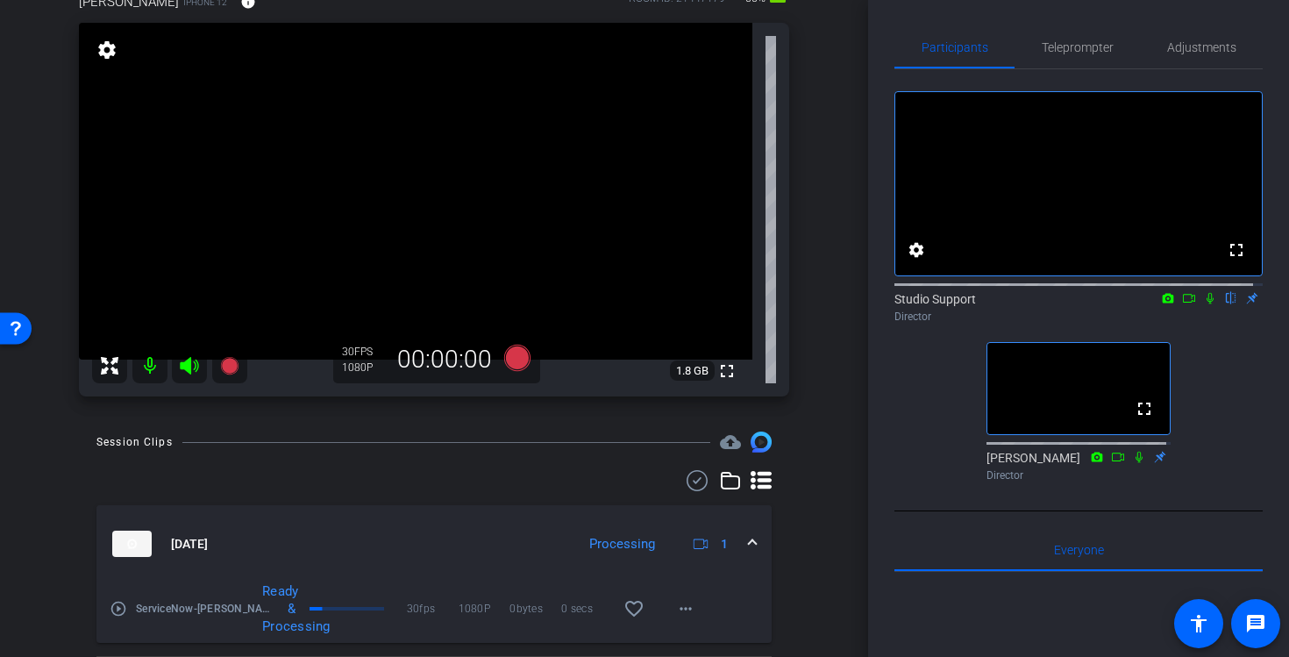
scroll to position [114, 0]
click at [117, 604] on mat-icon "play_circle_outline" at bounding box center [119, 607] width 18 height 18
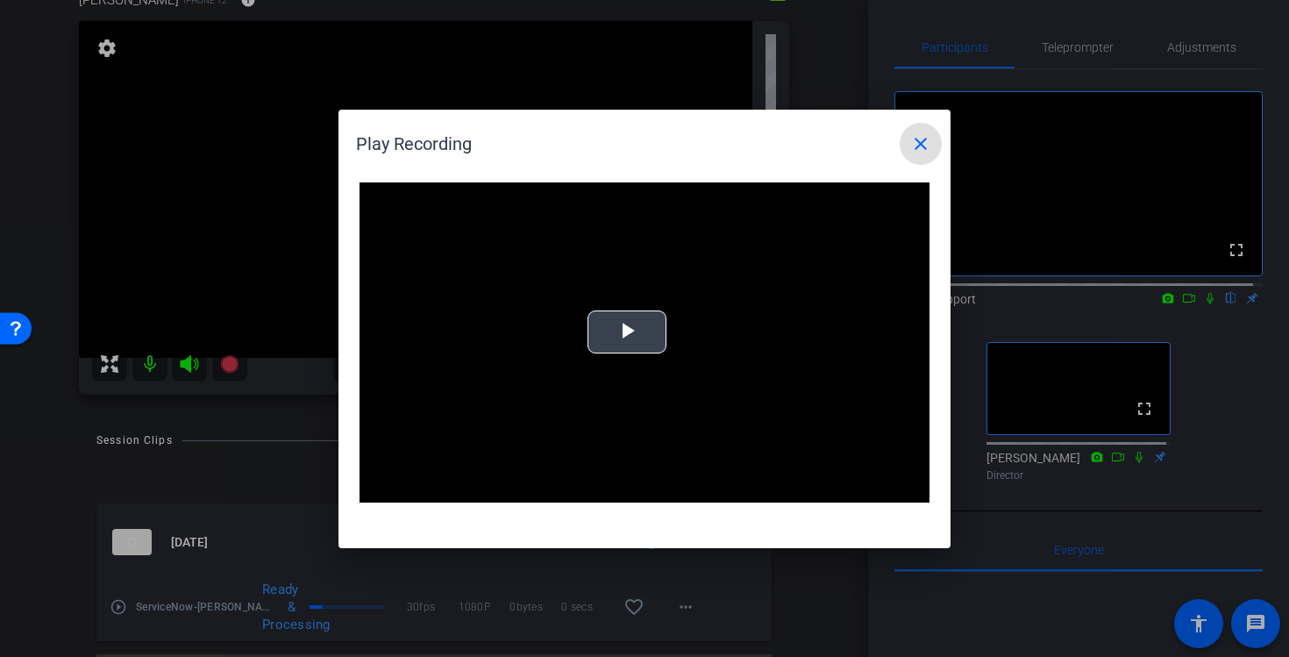
click at [622, 317] on video "Video Player" at bounding box center [645, 342] width 570 height 321
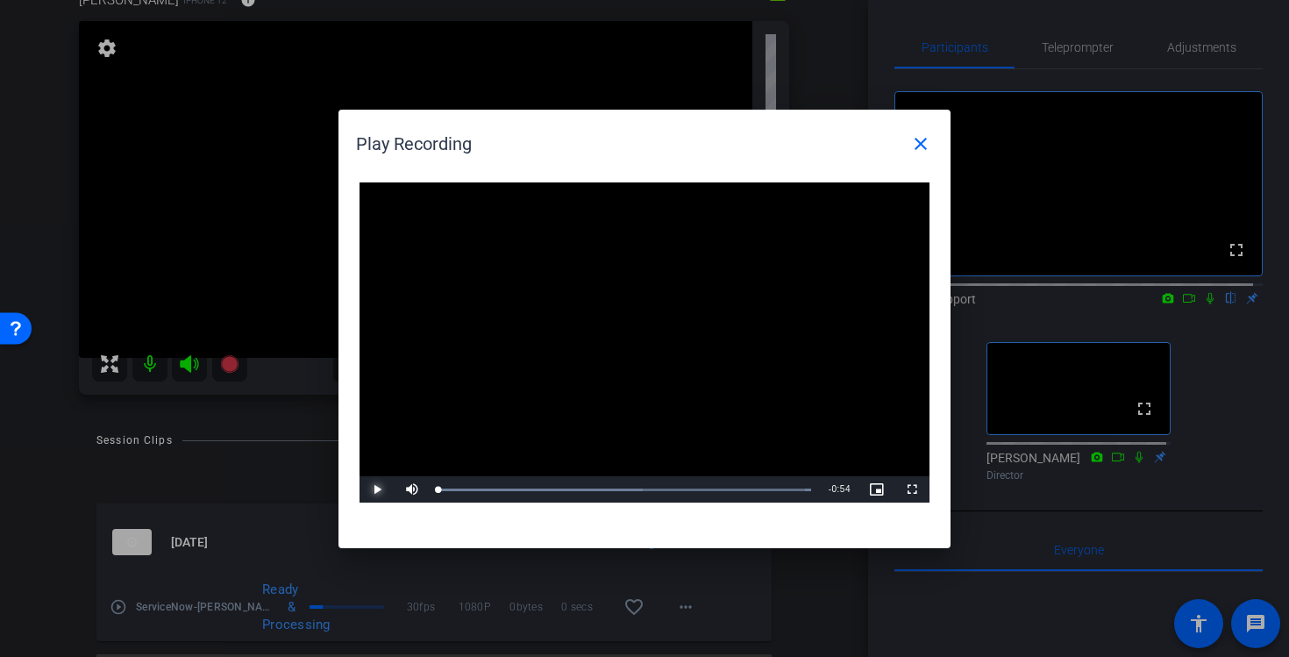
click at [375, 489] on span "Video Player" at bounding box center [377, 489] width 35 height 0
click at [558, 494] on div "Loaded : 100.00% 0:14 0:00" at bounding box center [625, 489] width 390 height 26
click at [686, 488] on div "Loaded : 100.00% 0:36 0:36" at bounding box center [624, 490] width 373 height 4
click at [757, 485] on div "Loaded : 100.00% 0:46 0:37" at bounding box center [625, 489] width 390 height 26
click at [926, 152] on mat-icon "close" at bounding box center [920, 143] width 21 height 21
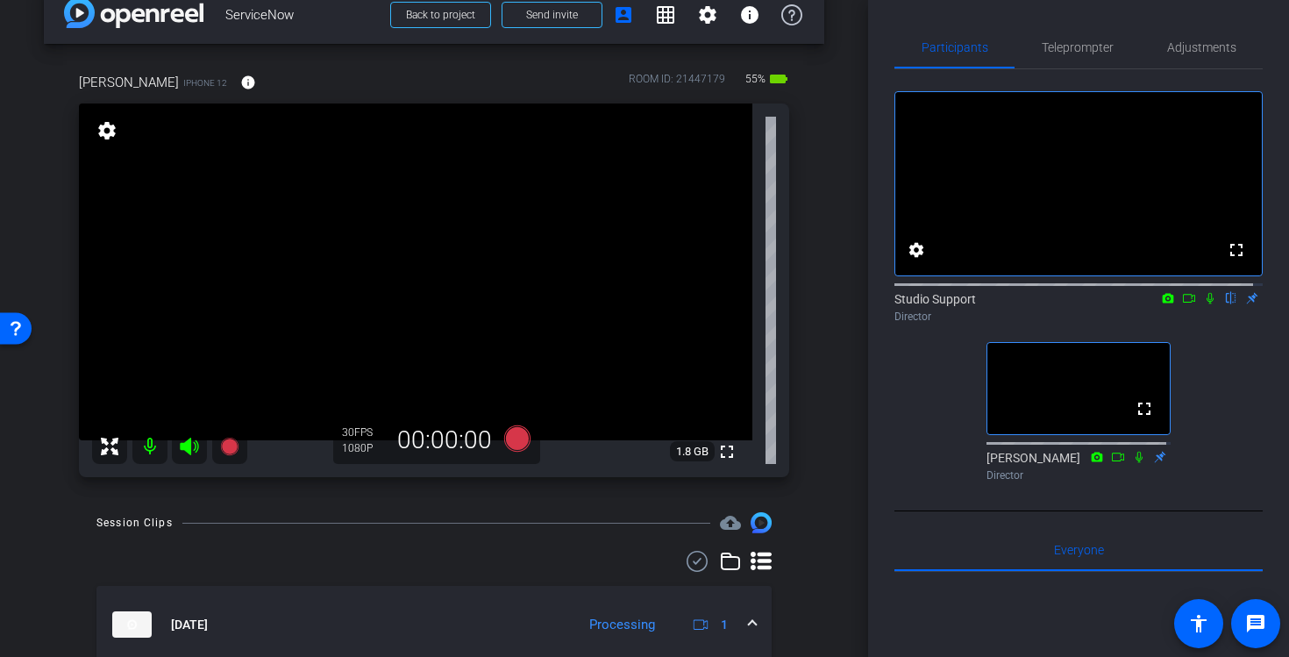
scroll to position [31, 0]
click at [1203, 304] on icon at bounding box center [1210, 298] width 14 height 12
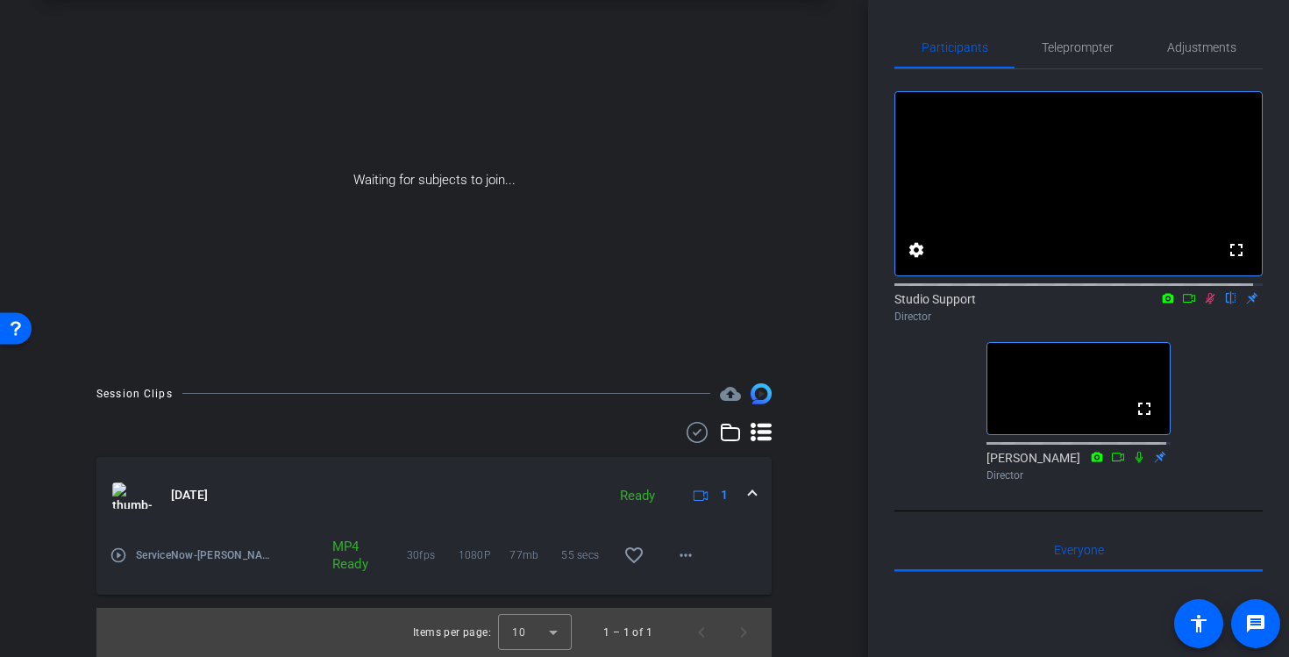
scroll to position [4, 0]
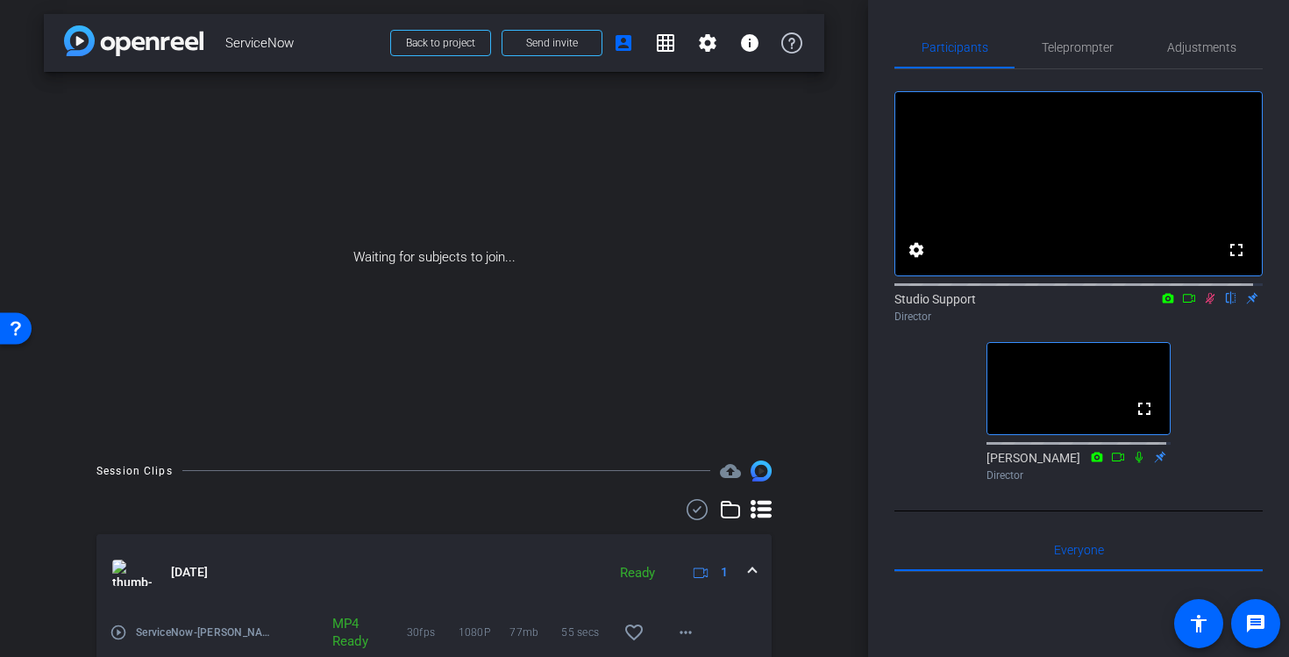
click at [1203, 304] on icon at bounding box center [1210, 298] width 14 height 12
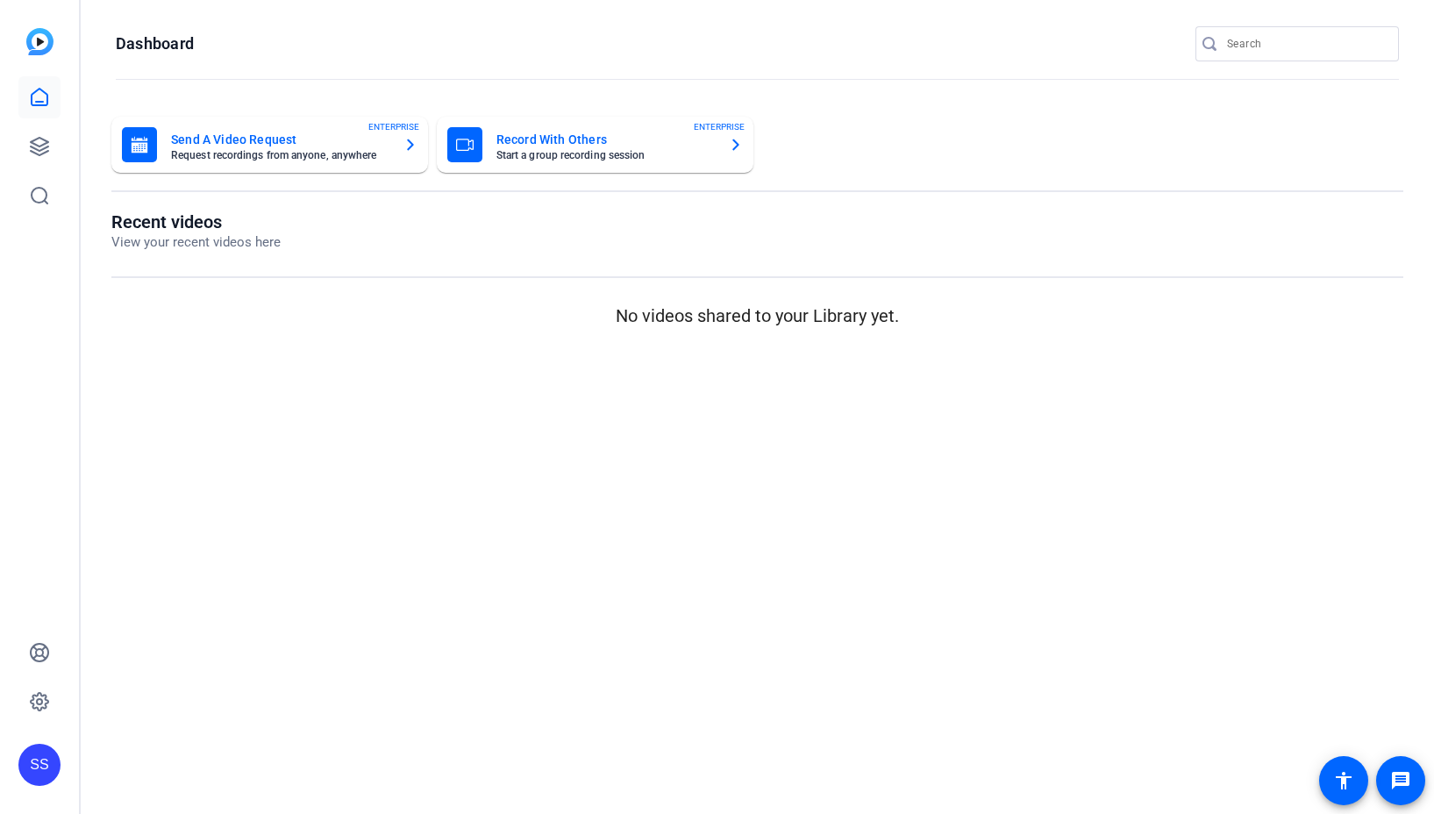
click at [30, 760] on div "SS" at bounding box center [39, 765] width 42 height 42
click at [239, 736] on mat-icon "logout" at bounding box center [232, 739] width 21 height 21
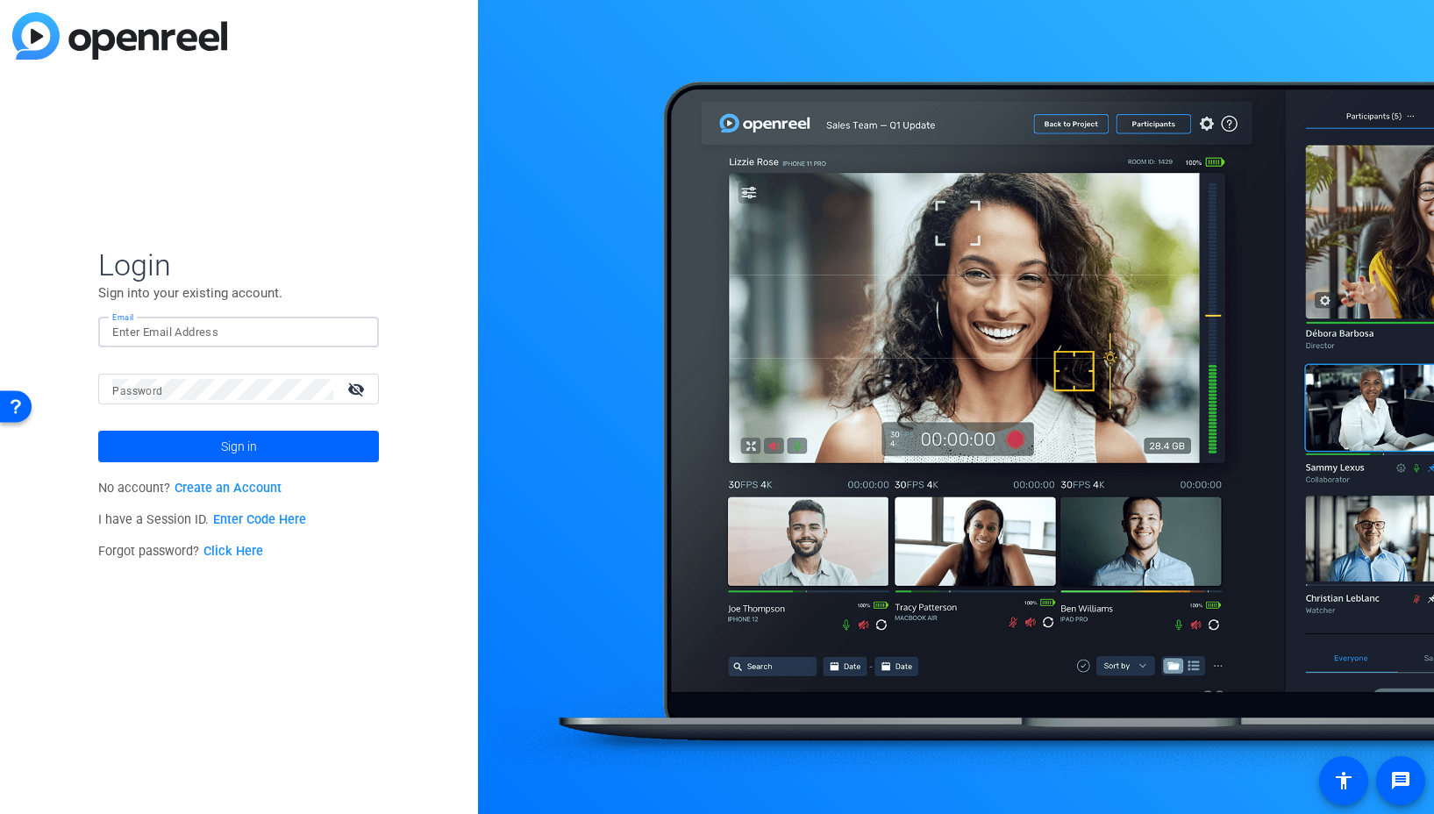
click at [305, 328] on input "Email" at bounding box center [238, 332] width 253 height 21
click at [345, 331] on img at bounding box center [350, 332] width 12 height 21
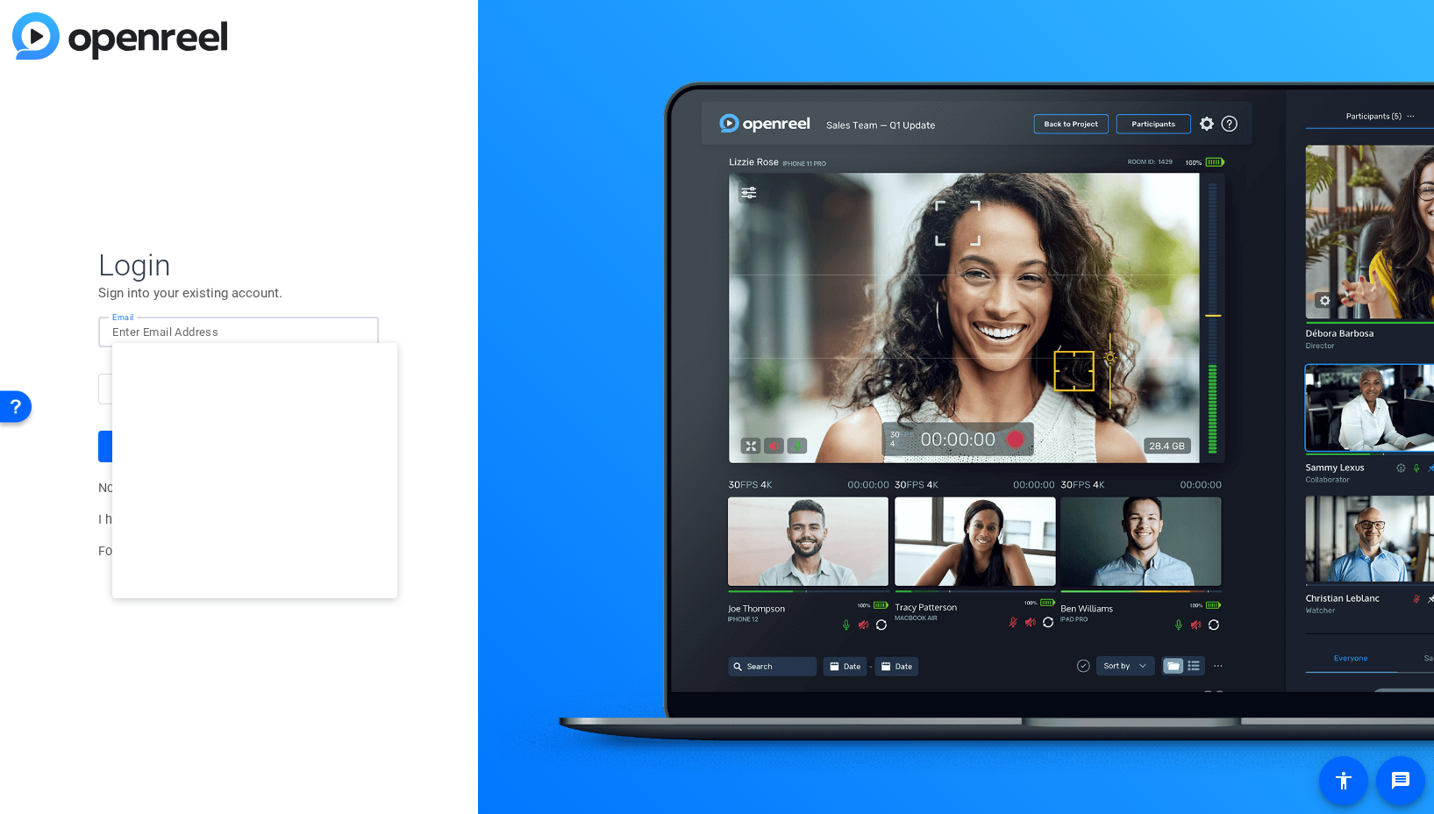
type input "studiosupport+2@openreel.com"
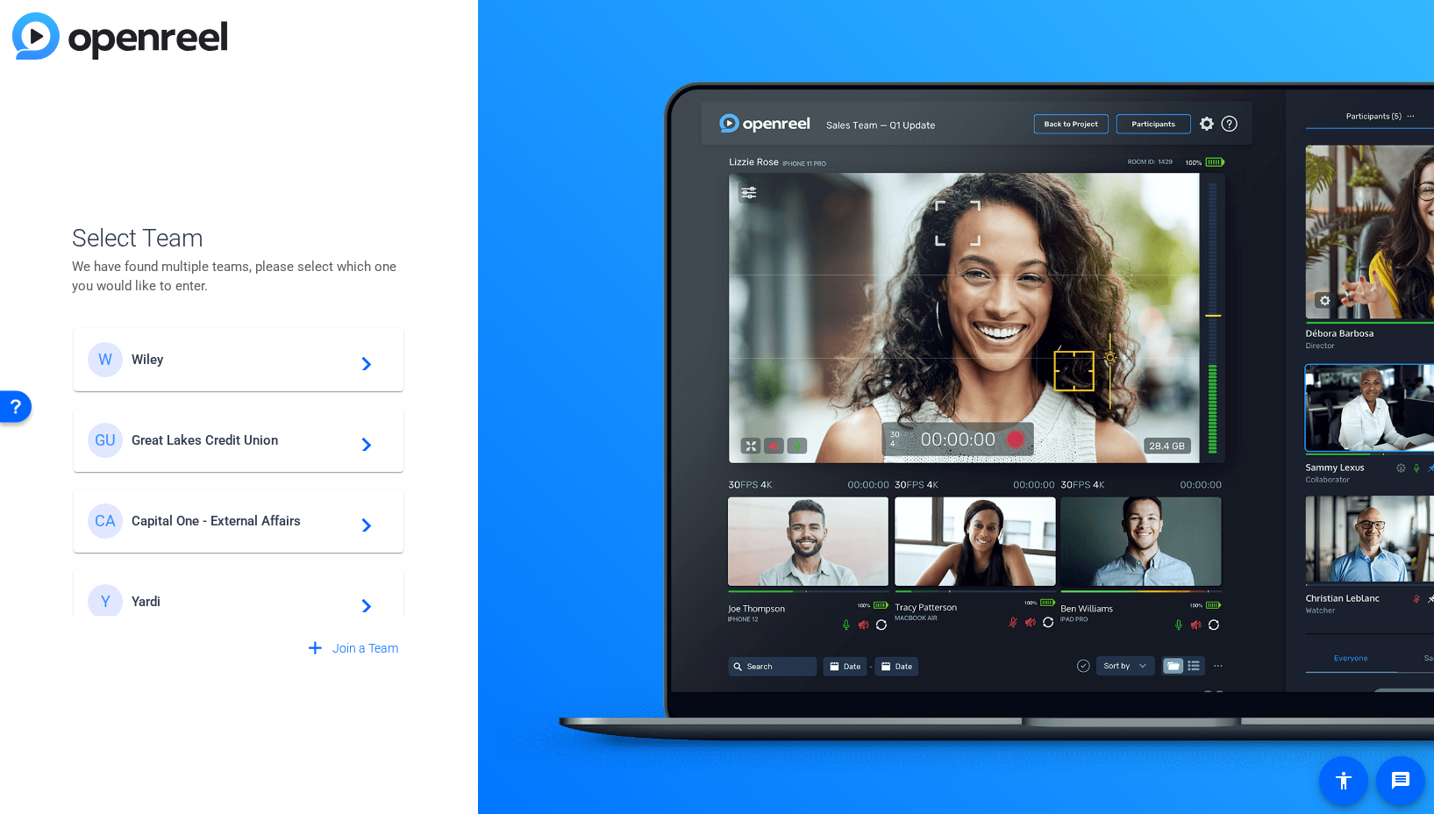
click at [153, 602] on span "Yardi" at bounding box center [241, 602] width 219 height 16
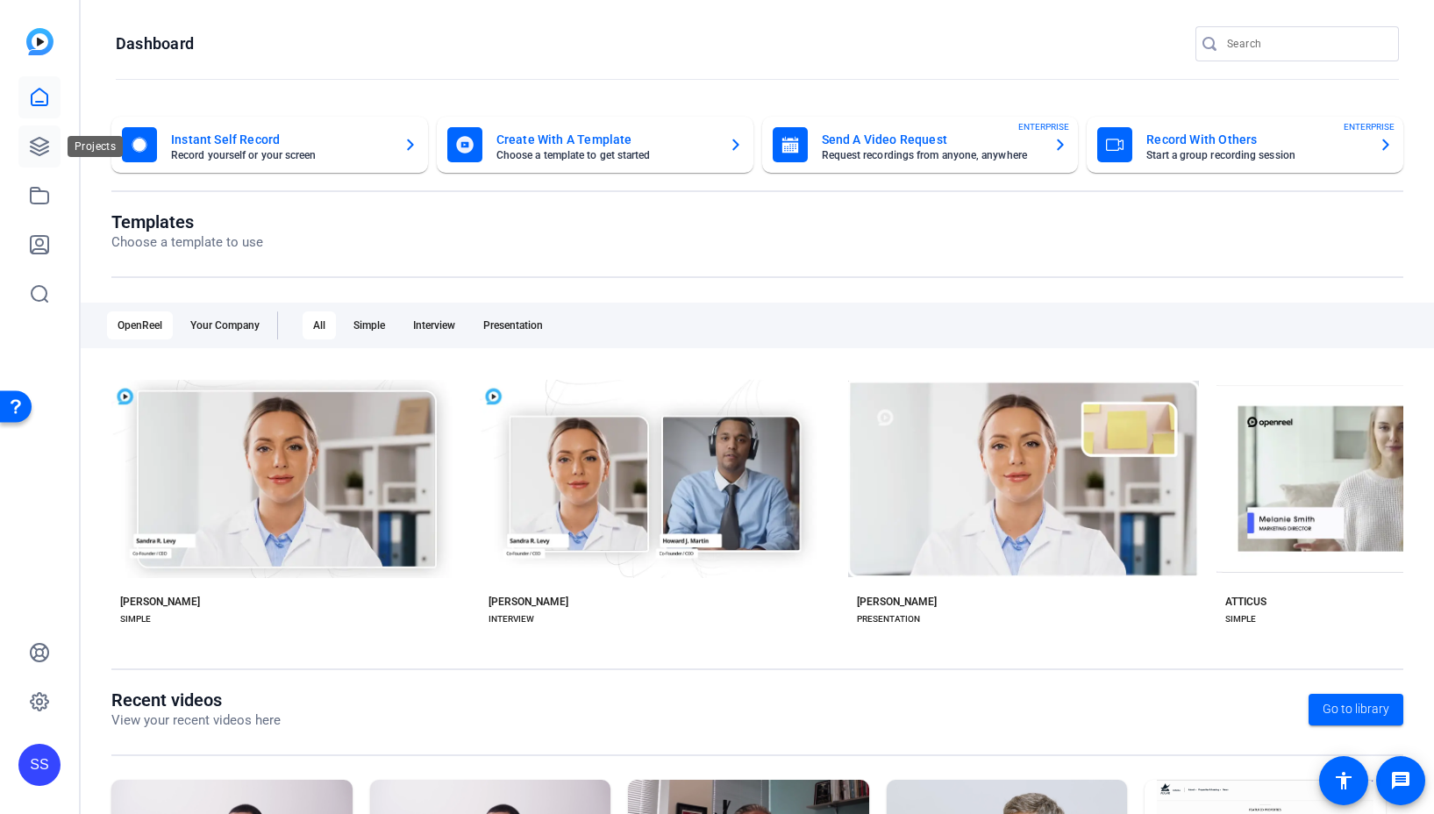
click at [39, 146] on icon at bounding box center [40, 147] width 18 height 18
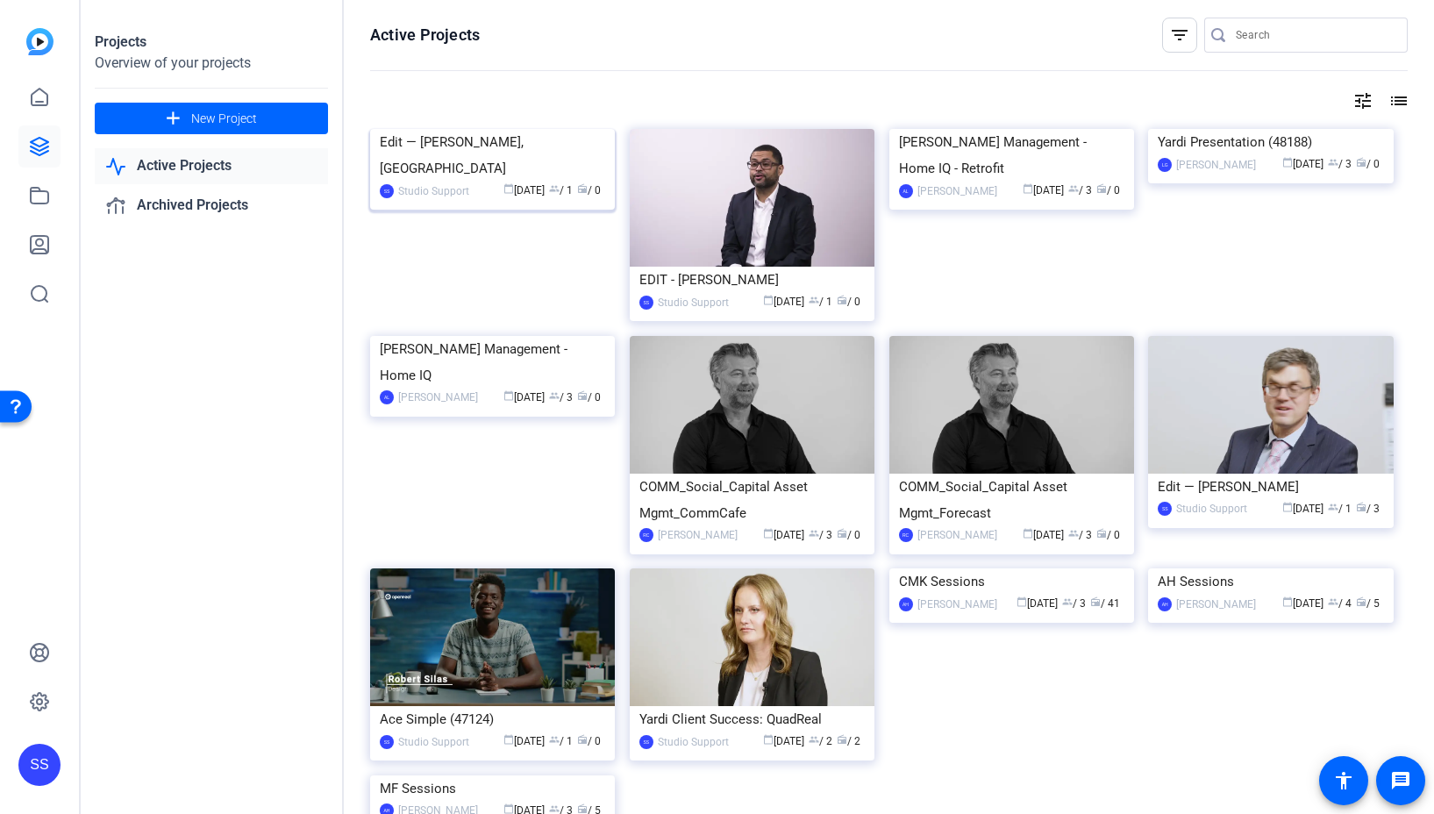
click at [521, 129] on img at bounding box center [492, 129] width 245 height 0
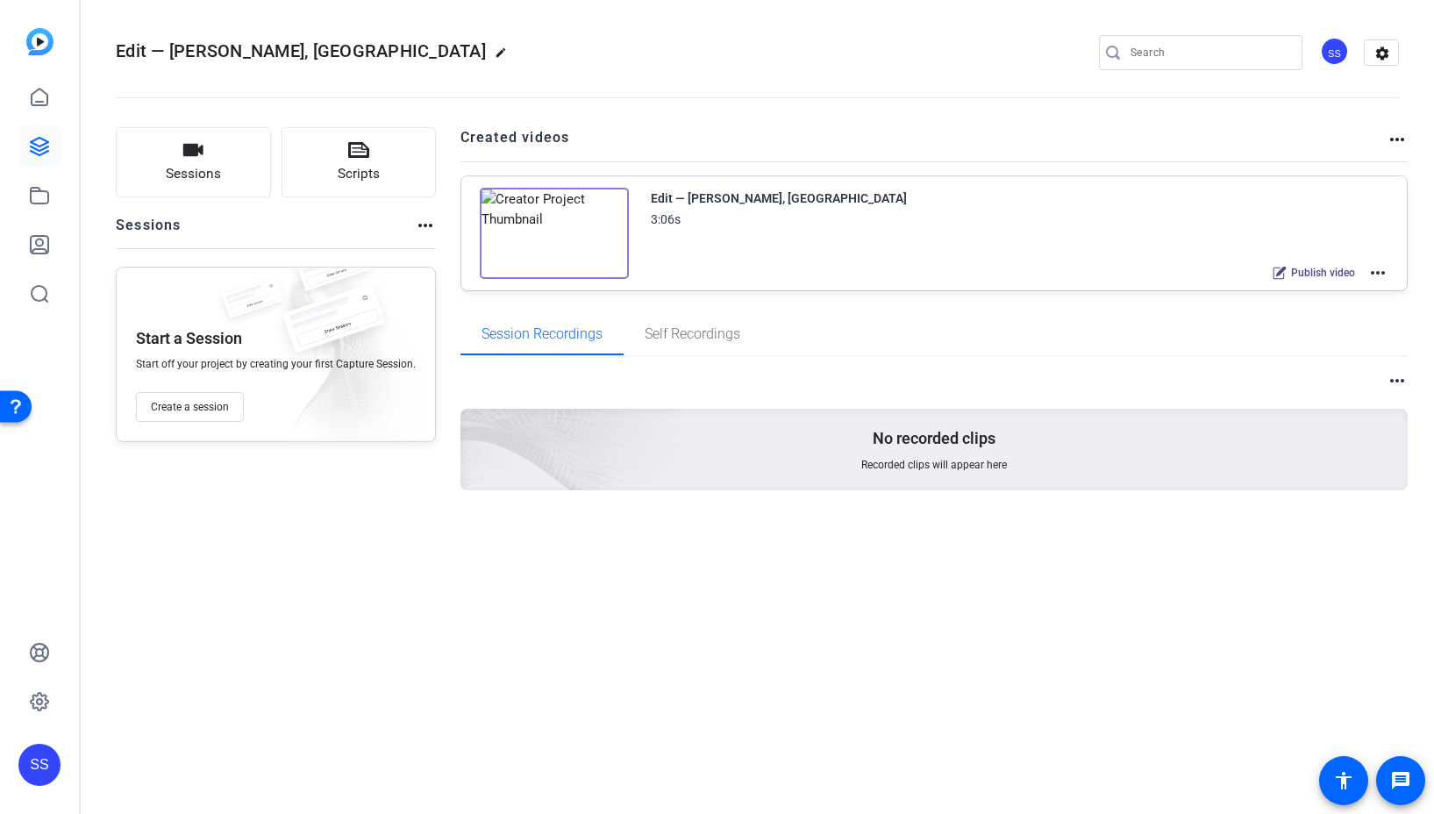
click at [1382, 274] on mat-icon "more_horiz" at bounding box center [1377, 272] width 21 height 21
click at [1363, 294] on span "Edit in Creator" at bounding box center [1313, 293] width 122 height 21
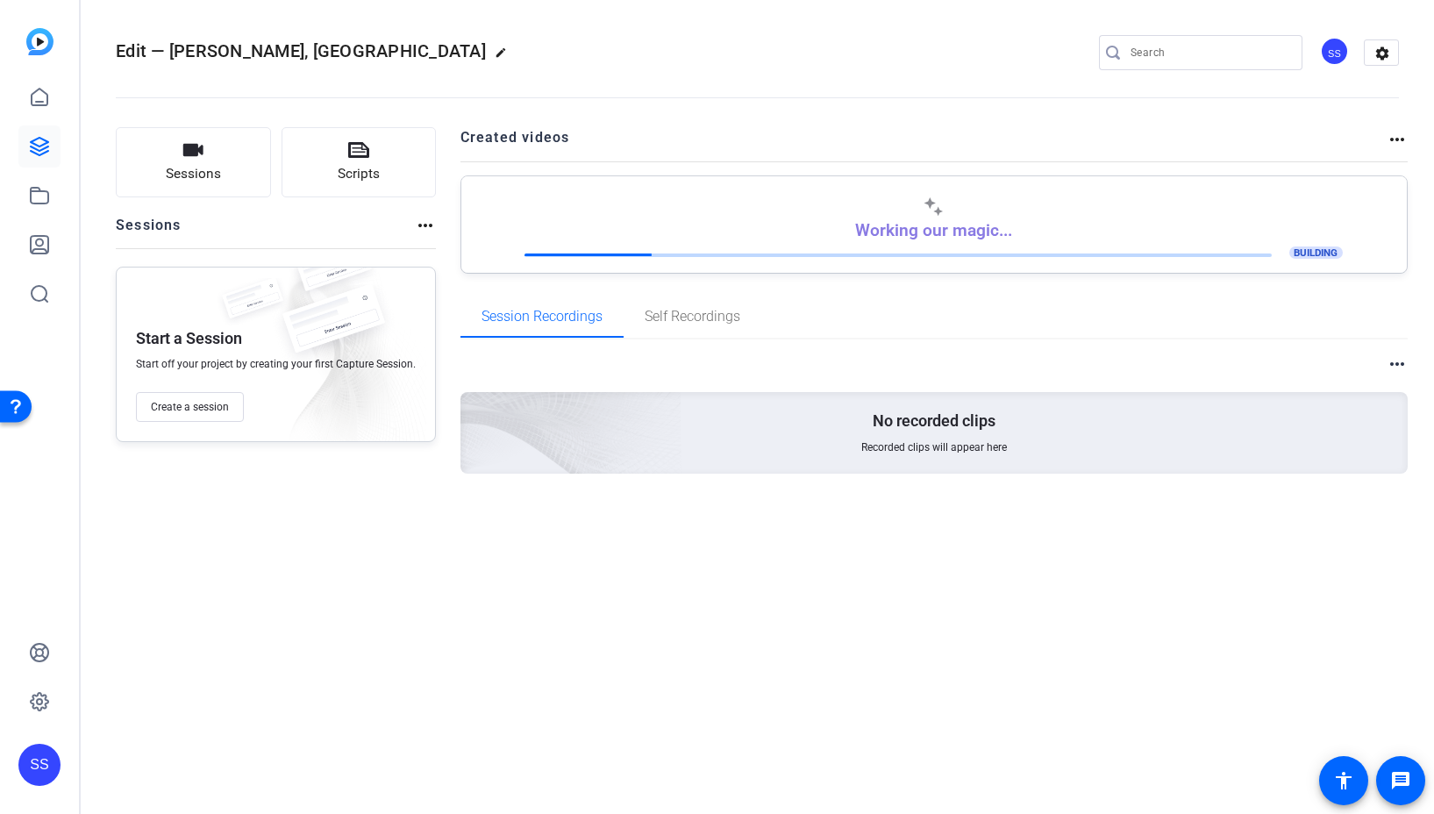
click at [40, 755] on div "SS" at bounding box center [39, 765] width 42 height 42
click at [195, 753] on mat-icon "logout" at bounding box center [199, 749] width 21 height 21
